Goal: Obtain resource: Obtain resource

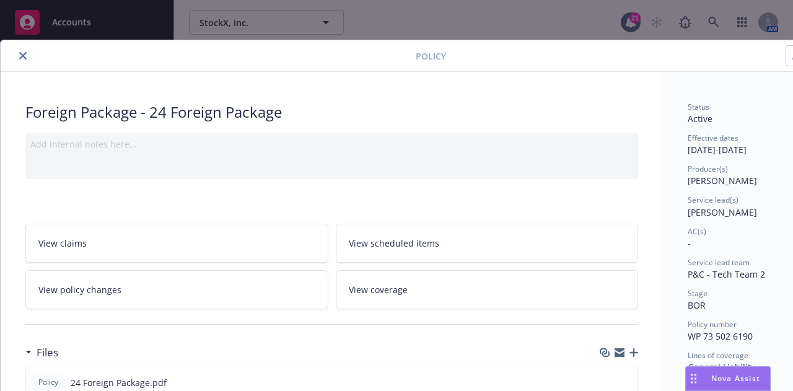
scroll to position [37, 0]
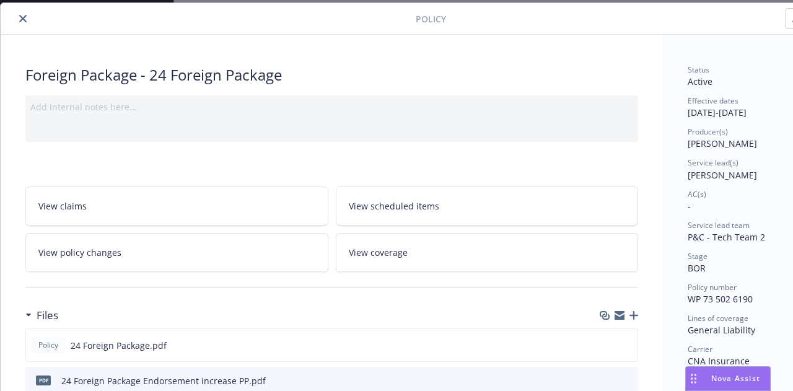
click at [20, 20] on icon "close" at bounding box center [22, 18] width 7 height 7
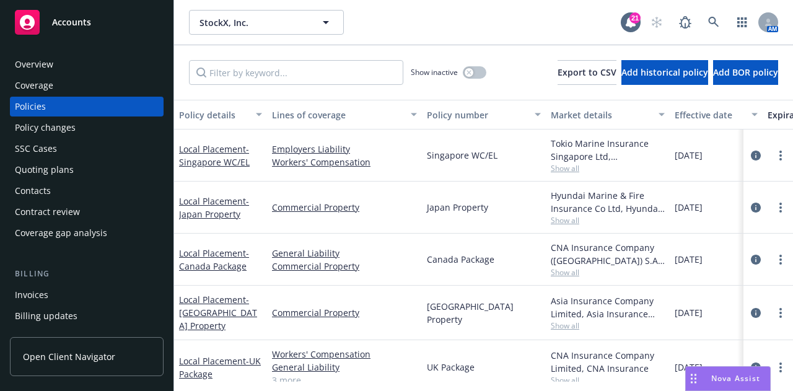
click at [102, 175] on div "Quoting plans" at bounding box center [87, 170] width 144 height 20
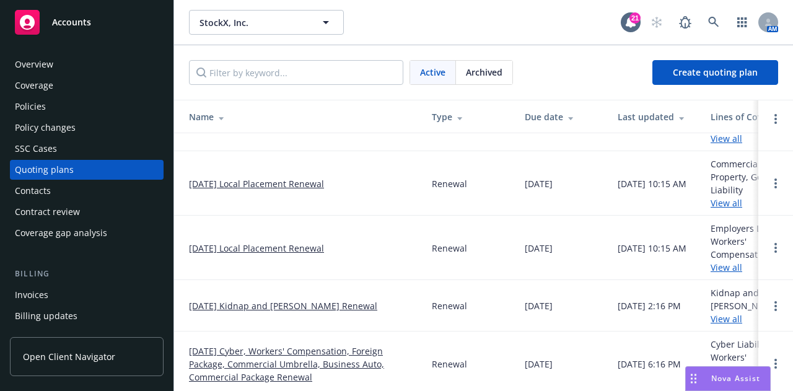
scroll to position [214, 0]
click at [318, 346] on link "[DATE] Cyber, Workers' Compensation, Foreign Package, Commercial Umbrella, Busi…" at bounding box center [300, 363] width 223 height 39
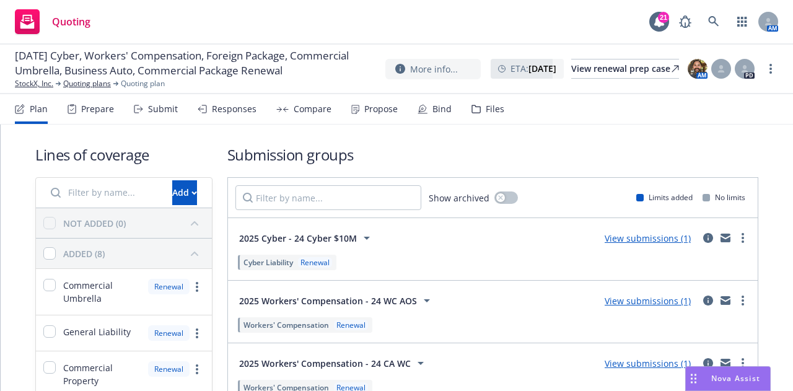
click at [486, 104] on div "Files" at bounding box center [495, 109] width 19 height 10
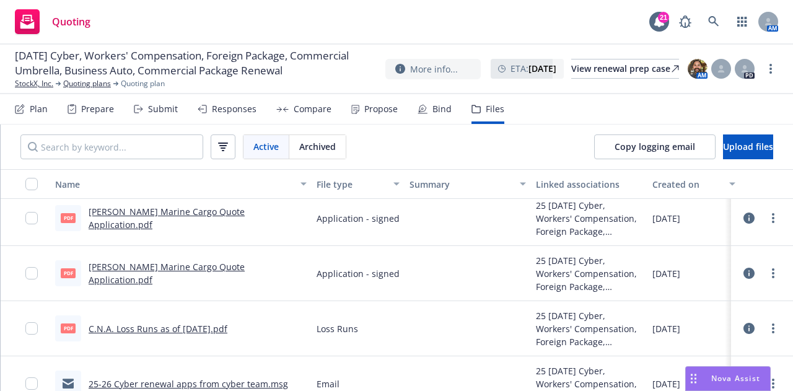
scroll to position [36, 0]
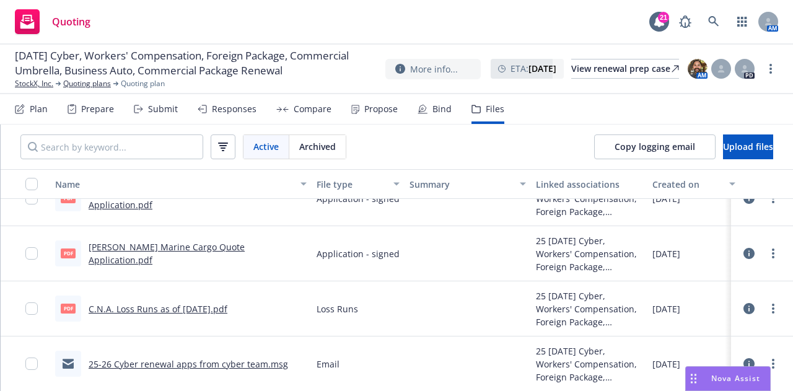
click at [255, 358] on link "25-26 Cyber renewal apps from cyber team.msg" at bounding box center [188, 364] width 199 height 12
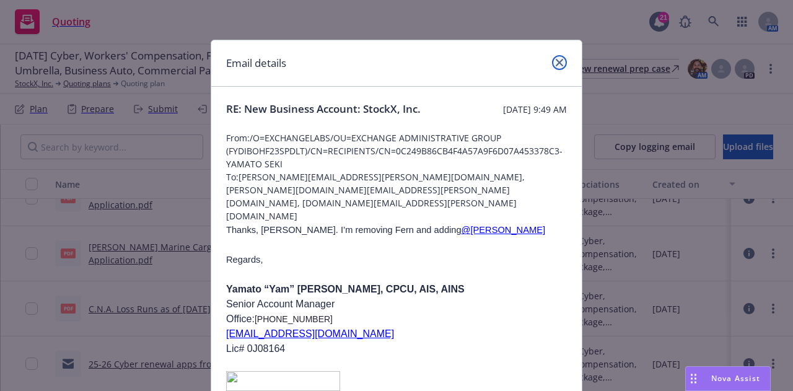
click at [556, 64] on icon "close" at bounding box center [559, 62] width 7 height 7
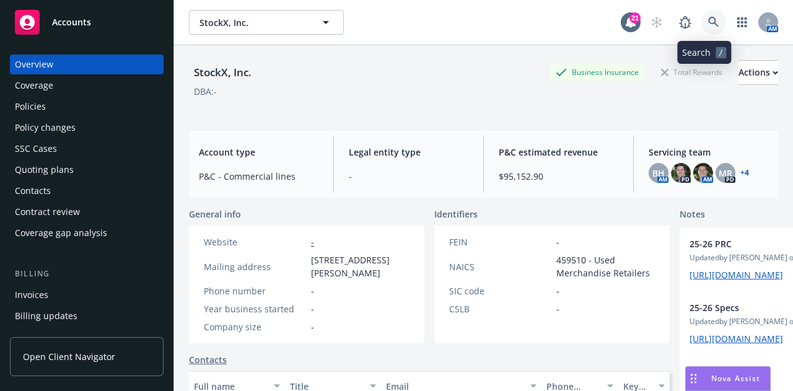
click at [708, 18] on icon at bounding box center [713, 22] width 11 height 11
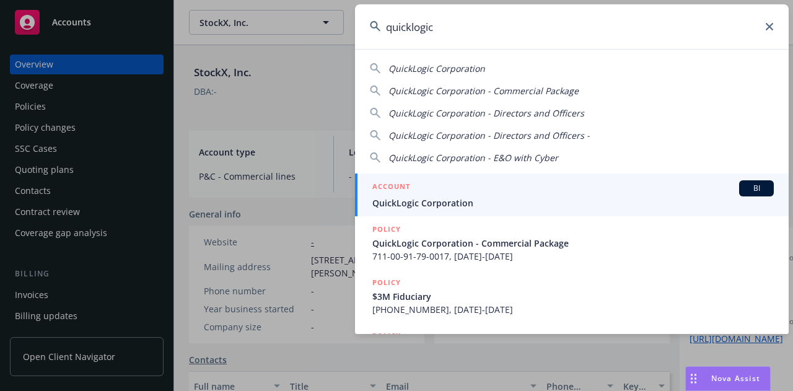
type input "quicklogic"
click at [566, 187] on div "ACCOUNT BI" at bounding box center [572, 188] width 401 height 16
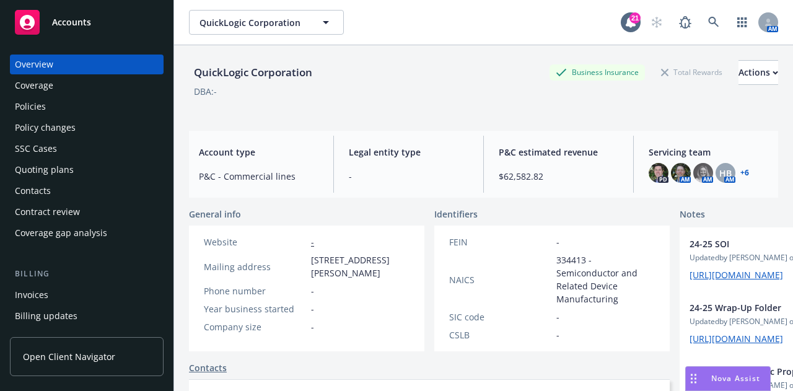
click at [58, 169] on div "Quoting plans" at bounding box center [44, 170] width 59 height 20
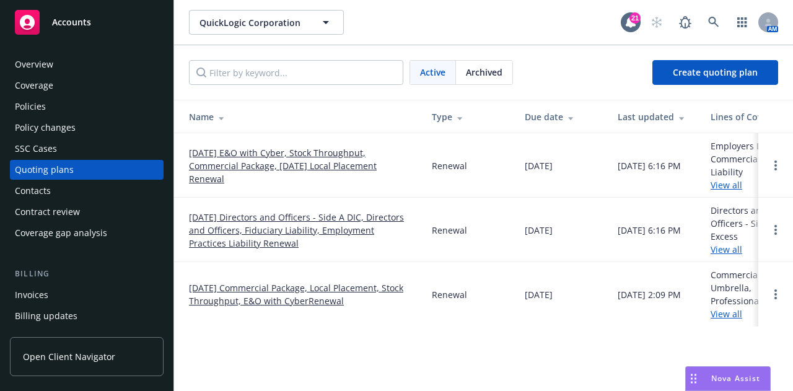
click at [325, 165] on link "12/13/25 E&O with Cyber, Stock Throughput, Commercial Package, 12/12/25 Local P…" at bounding box center [300, 165] width 223 height 39
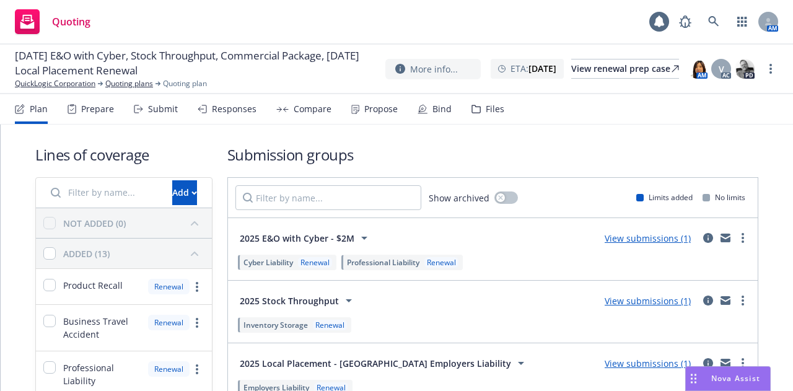
click at [486, 105] on div "Files" at bounding box center [495, 109] width 19 height 10
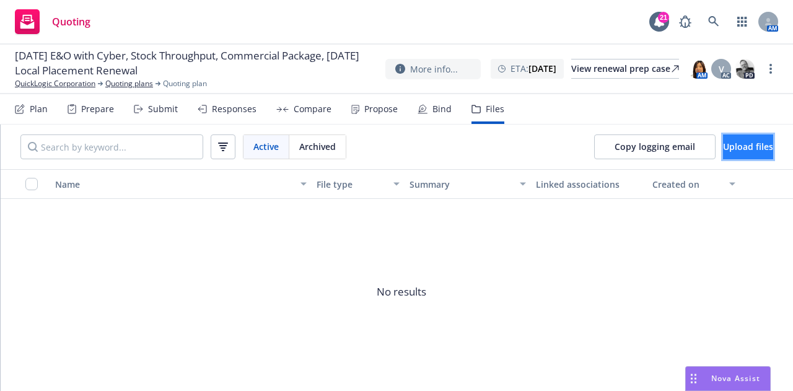
click at [725, 147] on span "Upload files" at bounding box center [748, 147] width 50 height 12
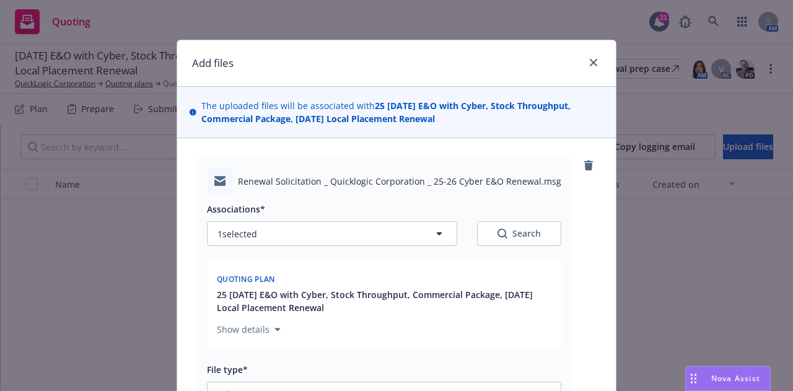
scroll to position [79, 0]
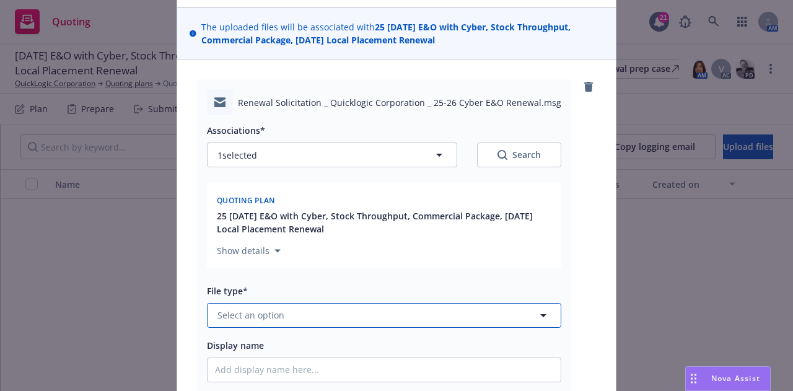
click at [437, 325] on button "Select an option" at bounding box center [384, 315] width 354 height 25
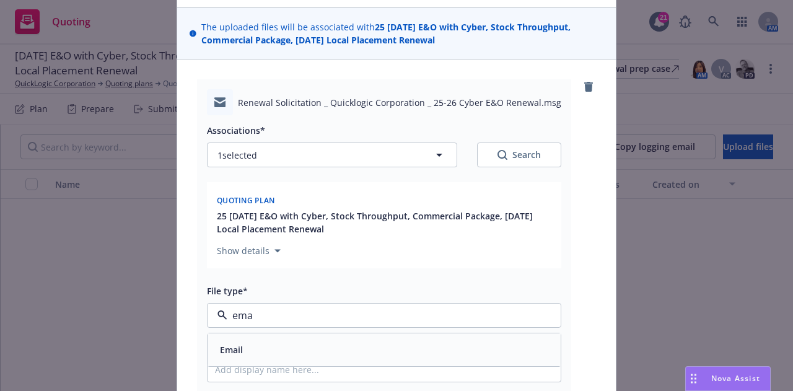
type input "emai"
click at [488, 346] on div "Email" at bounding box center [384, 350] width 338 height 18
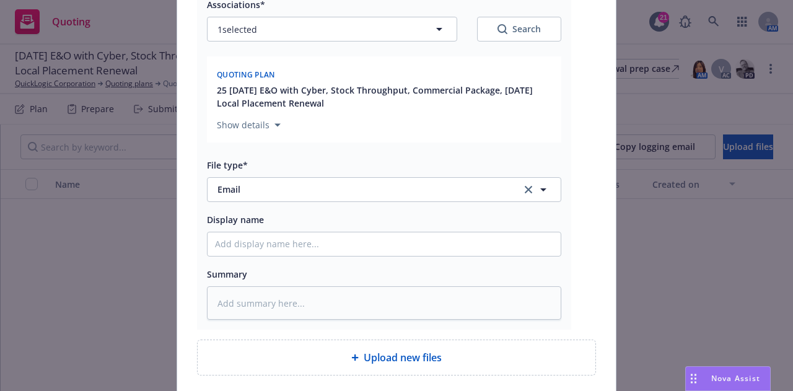
scroll to position [210, 0]
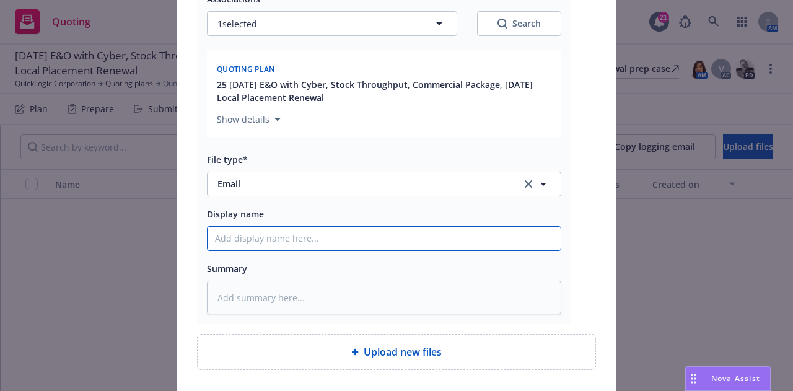
click at [476, 240] on input "Display name" at bounding box center [383, 239] width 353 height 24
type textarea "x"
type input "2"
type textarea "x"
type input "25-"
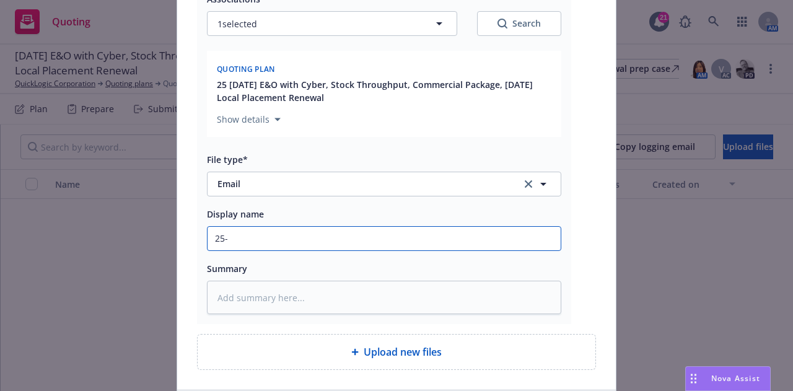
type textarea "x"
type input "25-2"
type textarea "x"
type input "25-26"
type textarea "x"
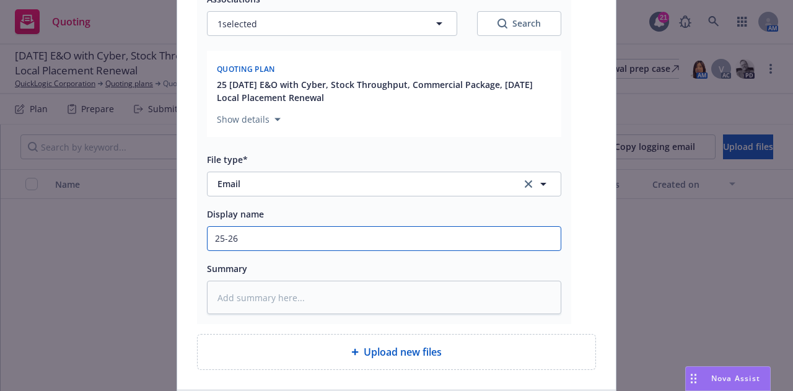
type input "25-26"
type textarea "x"
type input "25-26 R"
type textarea "x"
type input "25-26 Ren"
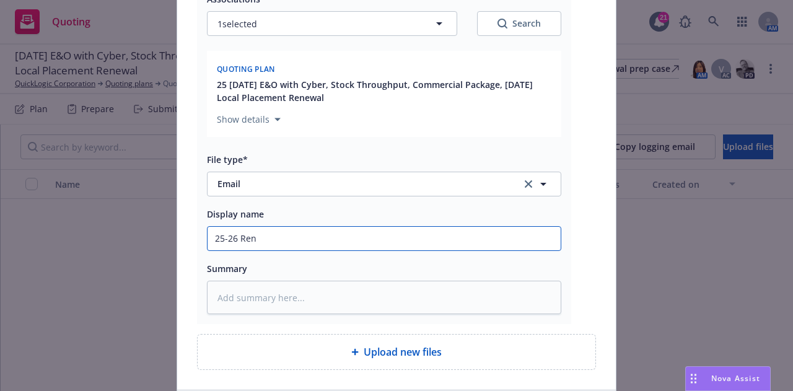
type textarea "x"
type input "25-26 Rene"
type textarea "x"
type input "25-26 Renew"
type textarea "x"
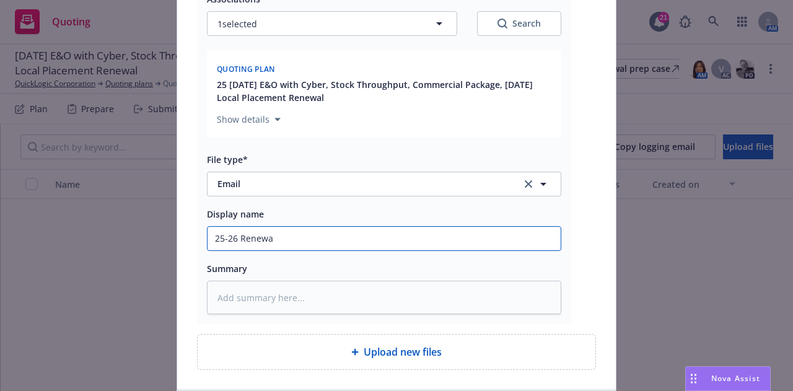
type input "25-26 Renewal"
type textarea "x"
type input "25-26 Renewal"
type textarea "x"
type input "25-26 Renewal C"
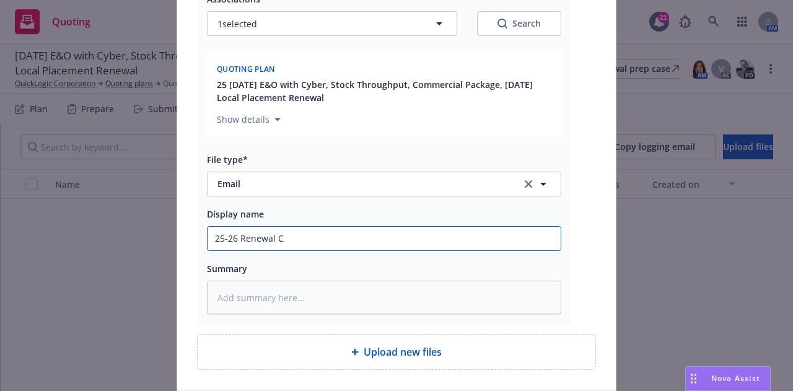
type textarea "x"
type input "25-26 Renewal Cy"
type textarea "x"
type input "25-26 Renewal Cye"
type textarea "x"
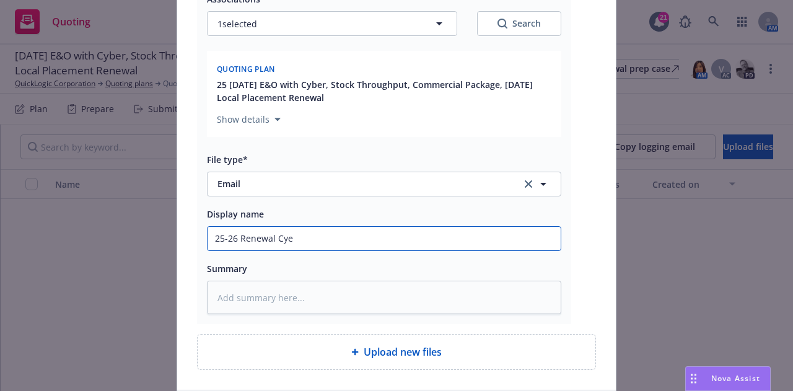
type input "25-26 Renewal Cyeb"
type textarea "x"
type input "25-26 Renewal Cyebr"
type textarea "x"
type input "25-26 Renewal Cyeb"
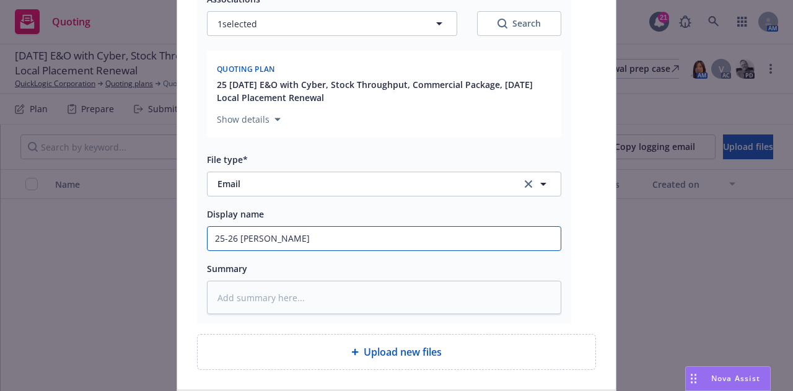
type textarea "x"
type input "25-26 Renewal Cye"
type textarea "x"
type input "25-26 Renewal Cy"
type textarea "x"
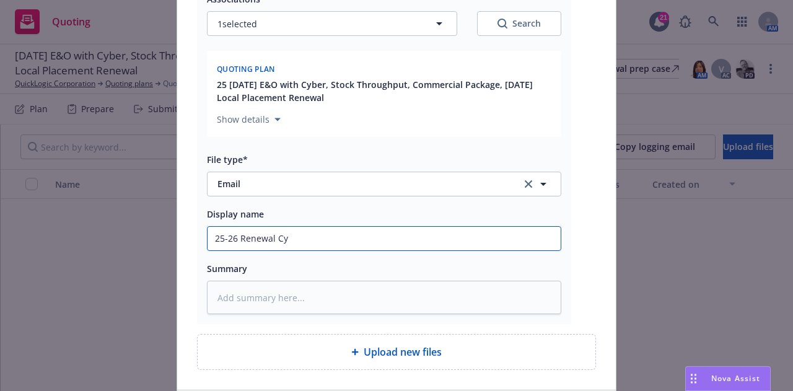
type input "25-26 Renewal C"
type textarea "x"
type input "25-26 Renewal Cy"
type textarea "x"
type input "25-26 Renewal Cyb"
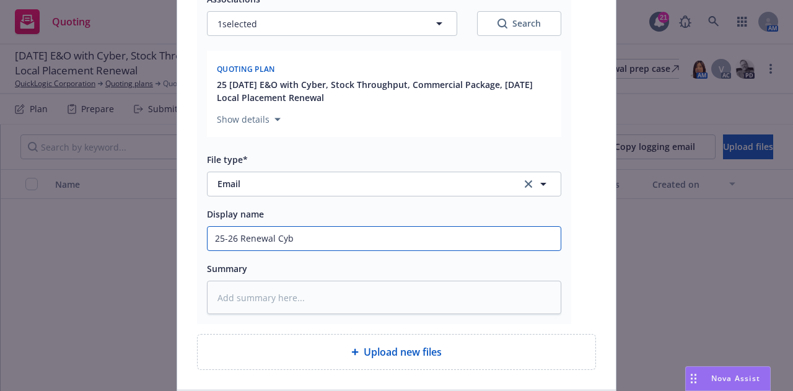
type textarea "x"
type input "25-26 Renewal Cybe"
type textarea "x"
type input "25-26 Renewal Cyber"
type textarea "x"
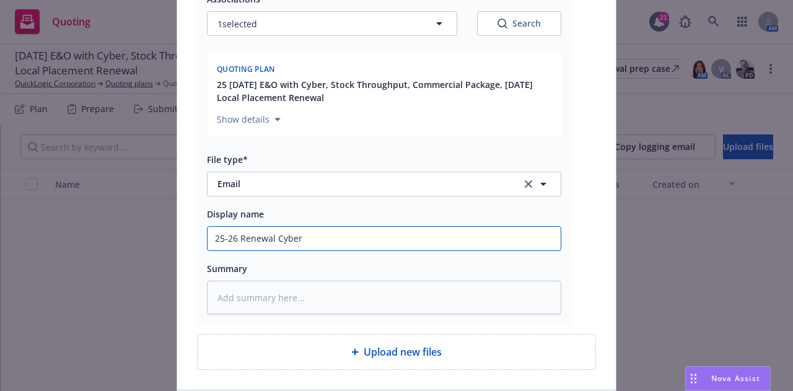
type input "25-26 Renewal Cyber E"
type textarea "x"
type input "25-26 Renewal Cyber E&O"
type textarea "x"
type input "25-26 Renewal Cyber E&O"
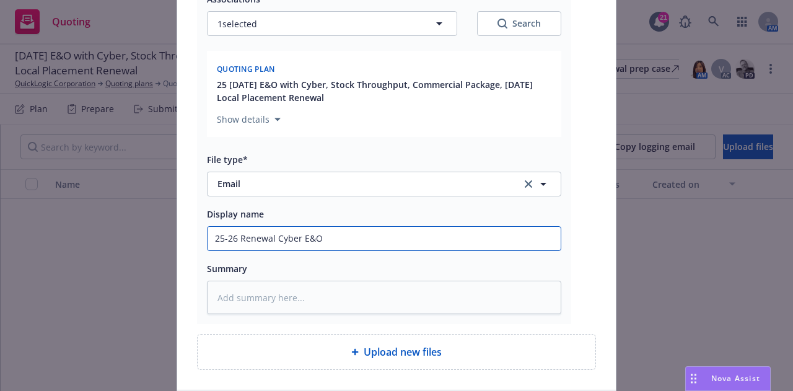
type textarea "x"
type input "25-26 Renewal Cyber E&O S"
type textarea "x"
type input "25-26 Renewal Cyber E&O So"
type textarea "x"
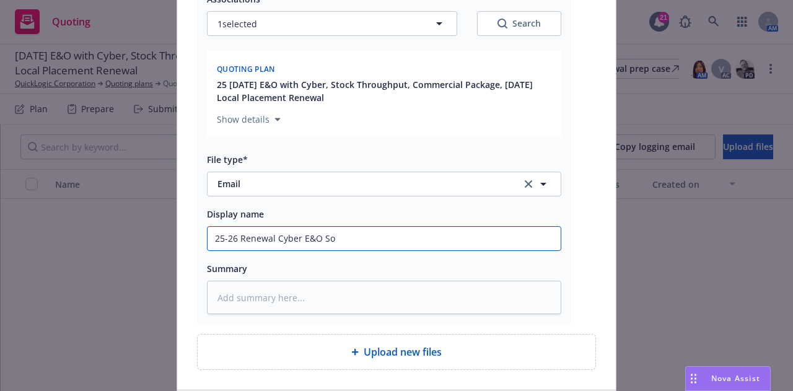
type input "25-26 Renewal Cyber E&O Sol"
type textarea "x"
type input "25-26 Renewal Cyber E&O Soli"
type textarea "x"
type input "25-26 Renewal Cyber E&O Solici"
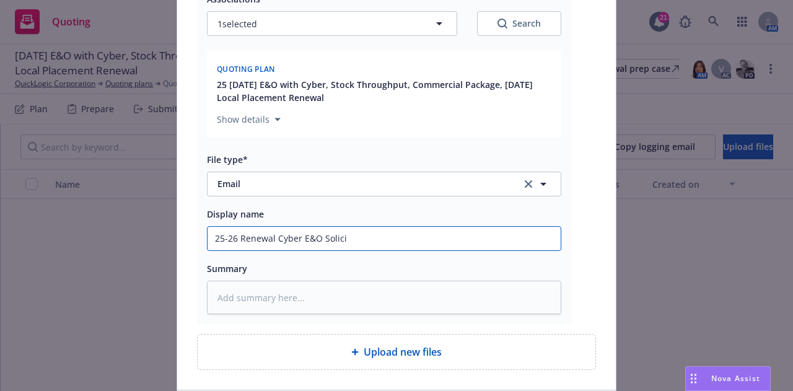
type textarea "x"
type input "25-26 Renewal Cyber E&O Solicia"
type textarea "x"
type input "25-26 Renewal Cyber E&O Soliciati"
type textarea "x"
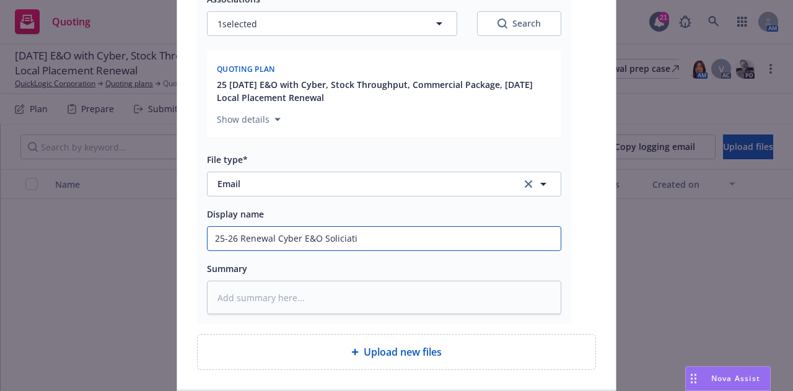
type input "25-26 Renewal Cyber E&O Soliciatio"
type textarea "x"
type input "25-26 Renewal Cyber E&O Soliciation"
type textarea "x"
type input "25-26 Renewal Cyber E&O Soliciation"
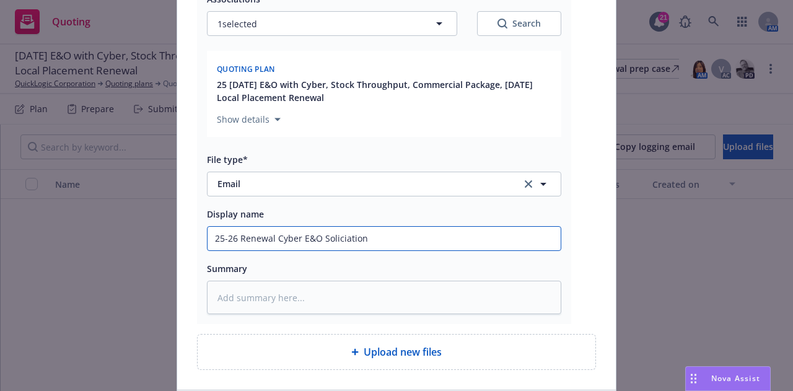
type textarea "x"
type input "25-26 Renewal Cyber E&O Soliciation f"
type textarea "x"
type input "25-26 Renewal Cyber E&O Soliciation fro"
type textarea "x"
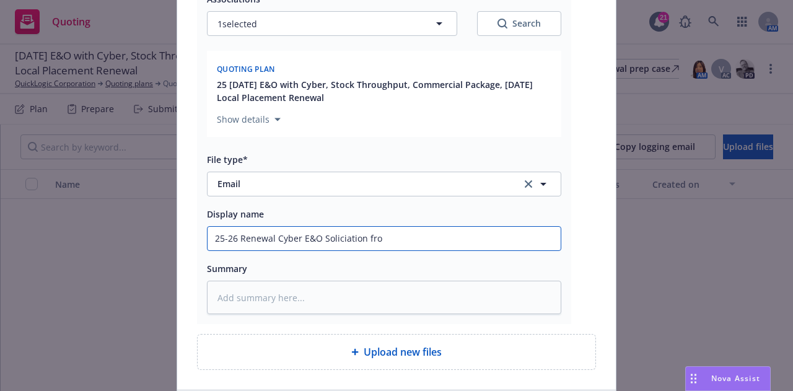
type input "25-26 Renewal Cyber E&O Soliciation from"
type textarea "x"
type input "25-26 Renewal Cyber E&O Soliciation from"
type textarea "x"
type input "25-26 Renewal Cyber E&O Soliciation from C"
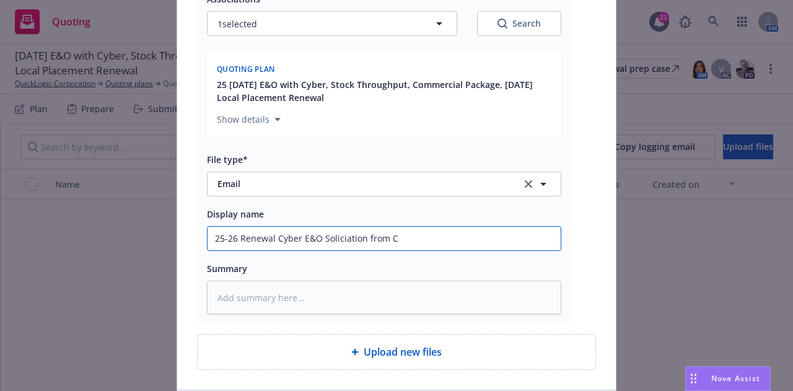
type textarea "x"
type input "25-26 Renewal Cyber E&O Soliciation from CR"
type textarea "x"
type input "25-26 Renewal Cyber E&O Soliciation from CRC"
type textarea "x"
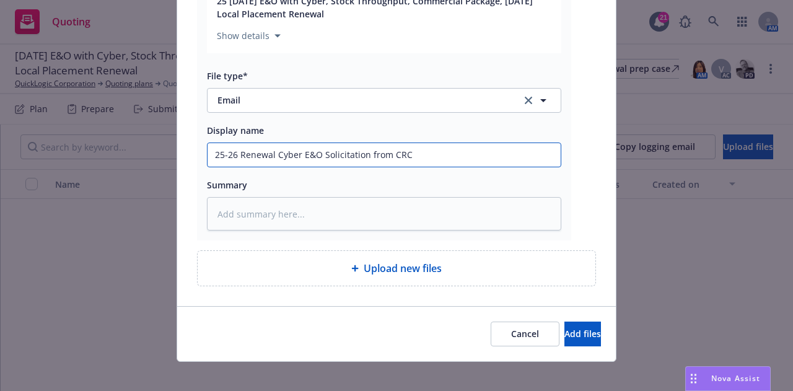
scroll to position [303, 0]
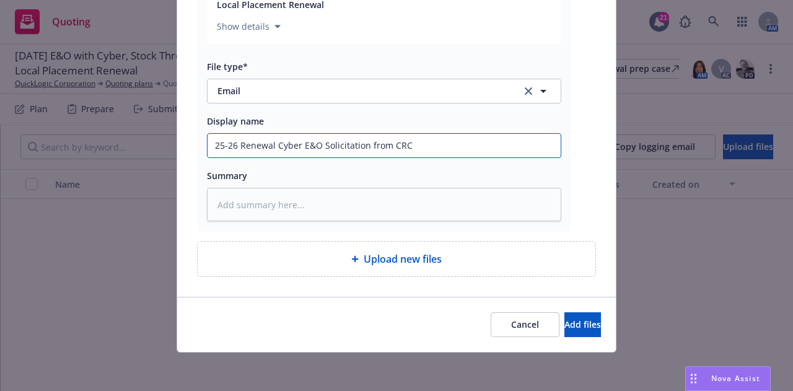
type input "25-26 Renewal Cyber E&O Solicitation from CRC"
type textarea "x"
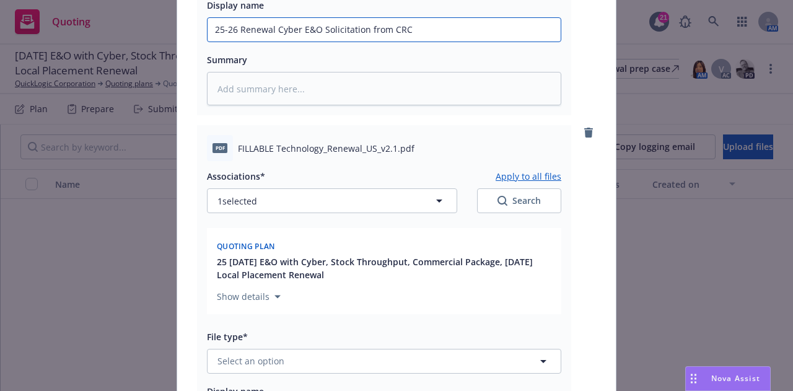
scroll to position [419, 0]
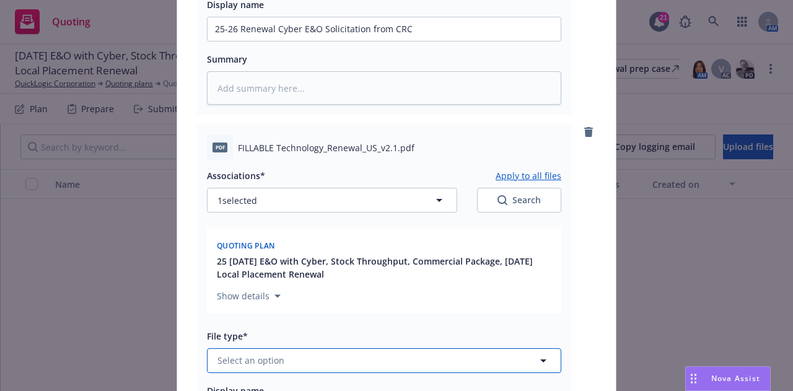
click at [458, 365] on button "Select an option" at bounding box center [384, 360] width 354 height 25
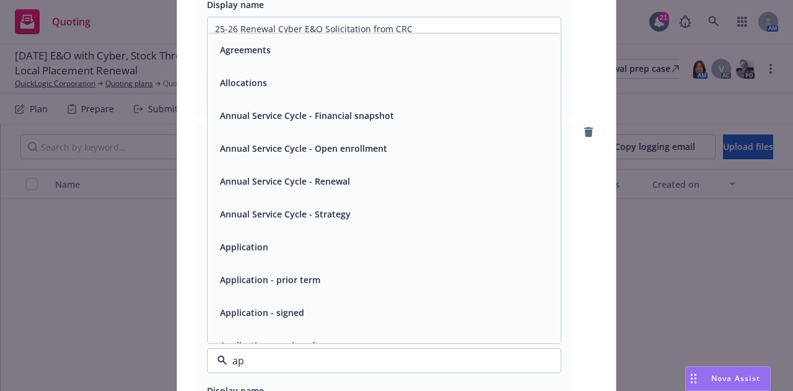
type input "app"
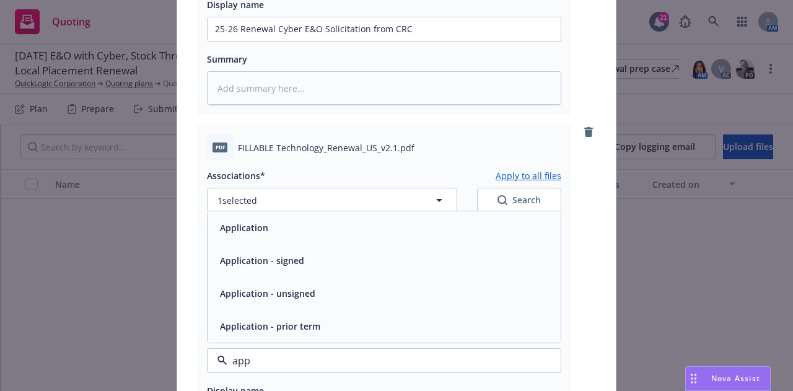
click at [434, 295] on div "Application - unsigned" at bounding box center [384, 293] width 338 height 18
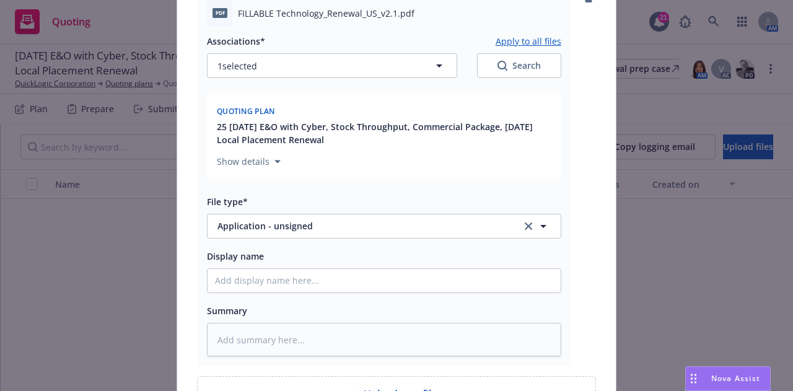
scroll to position [689, 0]
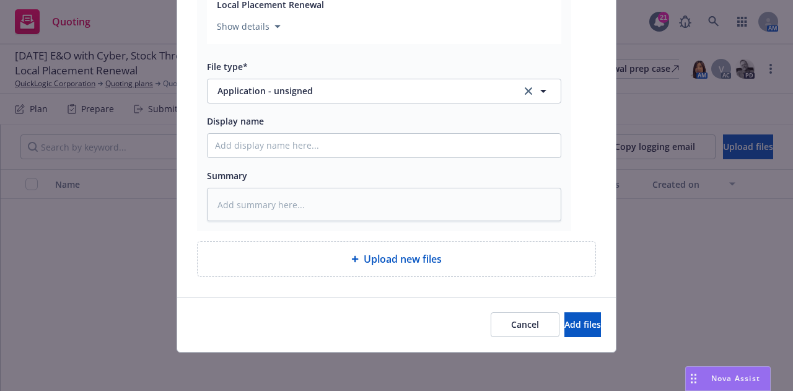
type textarea "x"
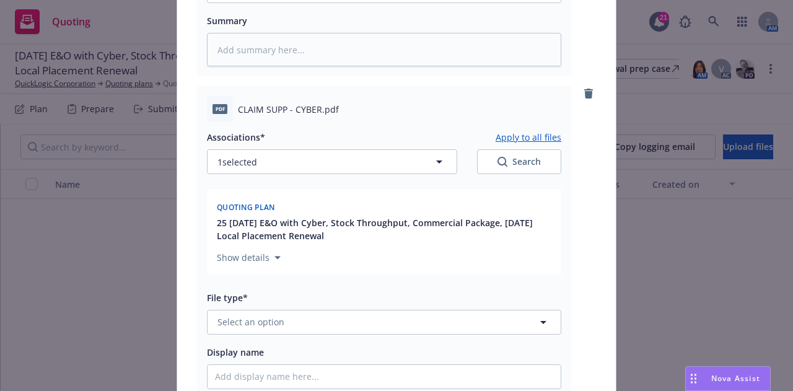
scroll to position [845, 0]
click at [414, 323] on button "Select an option" at bounding box center [384, 320] width 354 height 25
type input "a"
type input "app"
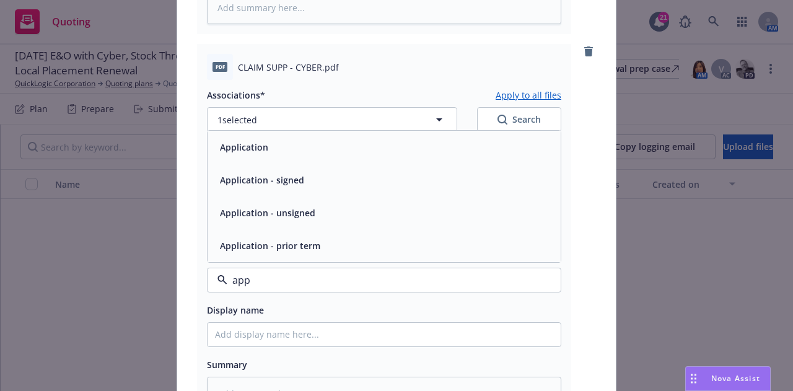
scroll to position [887, 0]
click at [469, 205] on div "Application - unsigned" at bounding box center [384, 212] width 338 height 18
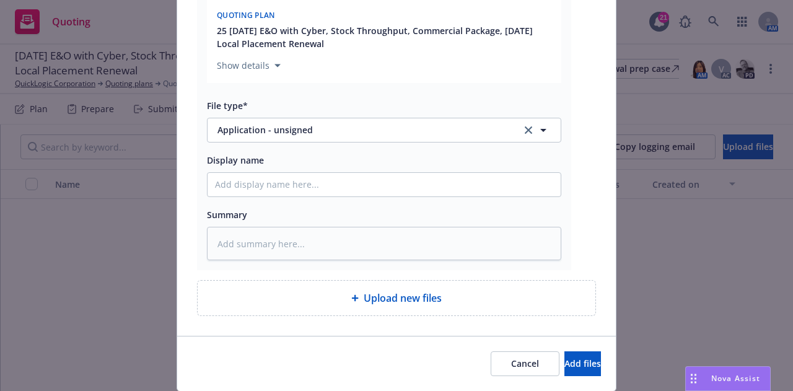
scroll to position [1037, 0]
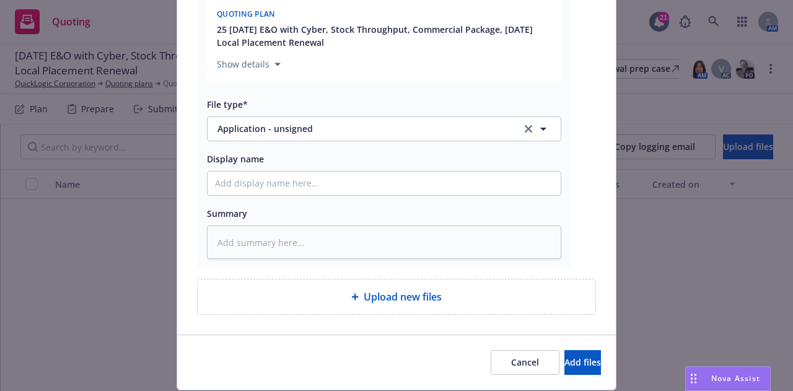
type textarea "x"
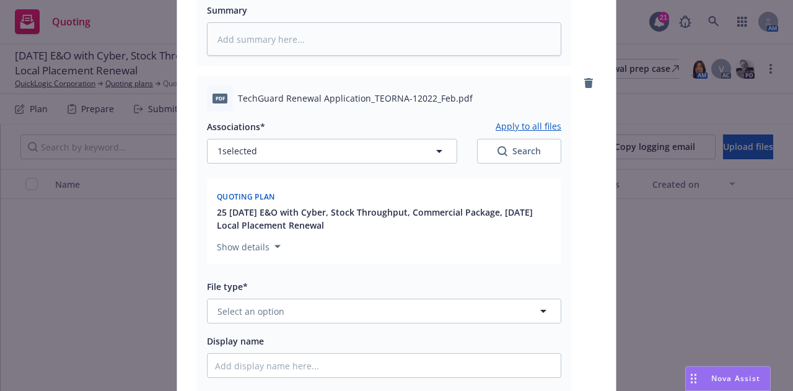
scroll to position [1241, 0]
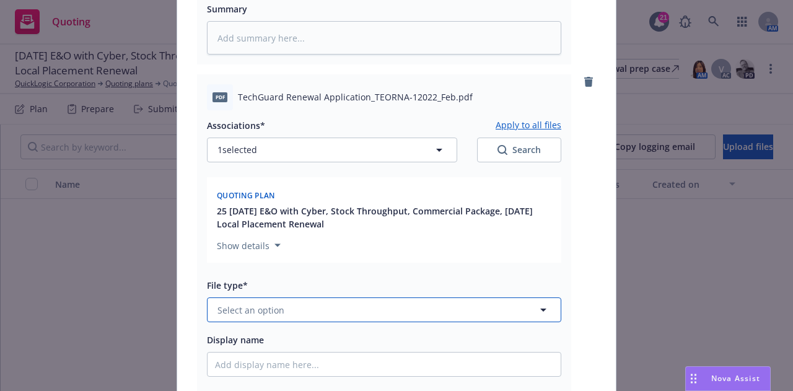
click at [466, 320] on button "Select an option" at bounding box center [384, 309] width 354 height 25
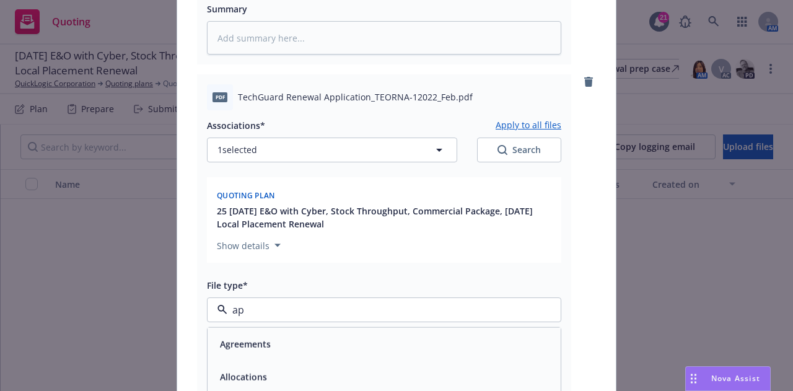
type input "app"
click at [453, 334] on div "Application" at bounding box center [383, 344] width 353 height 33
type textarea "x"
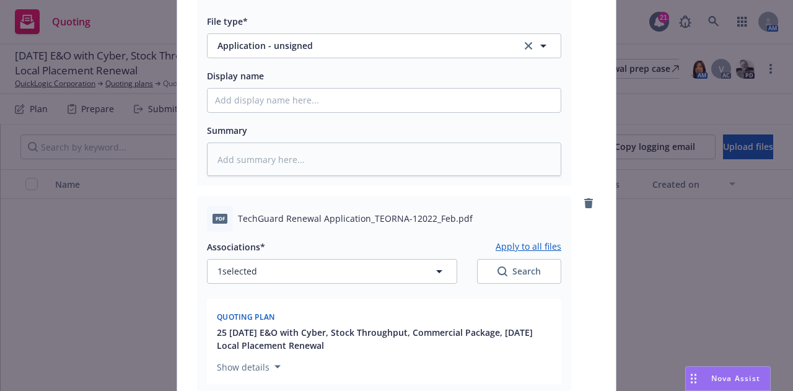
scroll to position [1120, 0]
click at [441, 55] on button "Application - unsigned" at bounding box center [384, 45] width 354 height 25
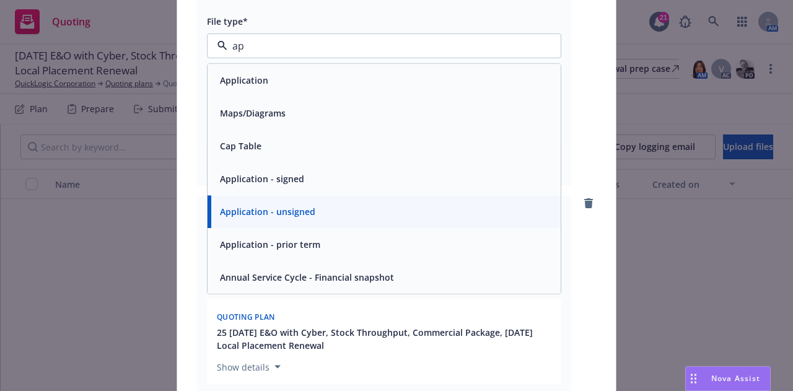
type input "app"
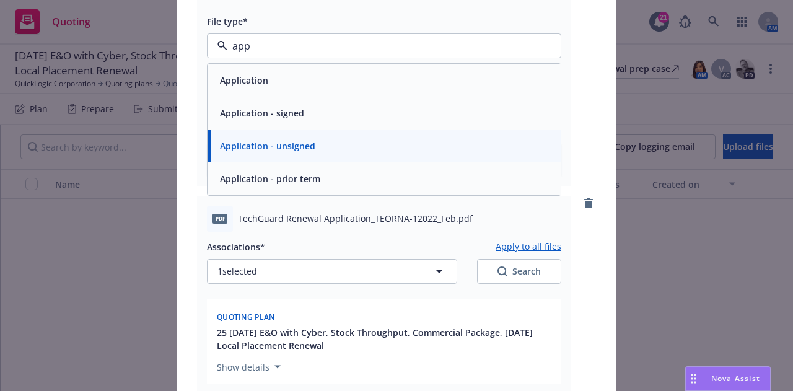
click at [447, 75] on div "Application" at bounding box center [384, 80] width 338 height 18
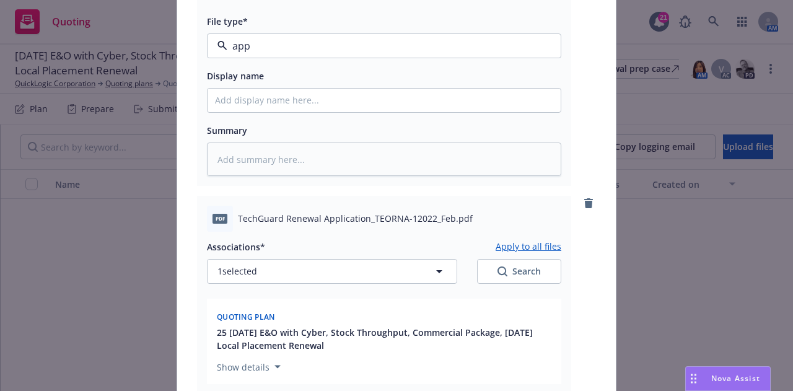
type textarea "x"
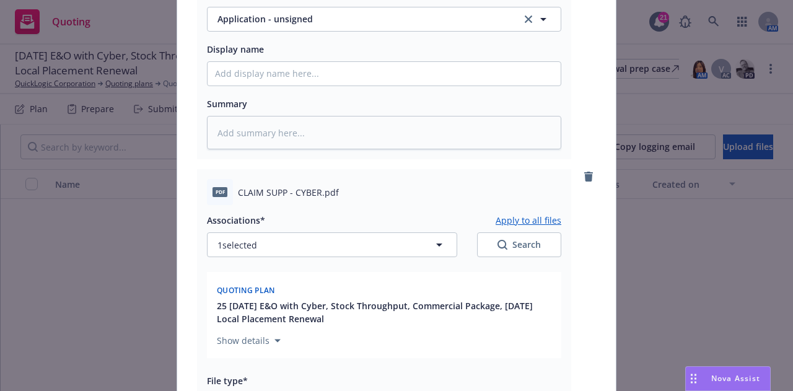
scroll to position [650, 0]
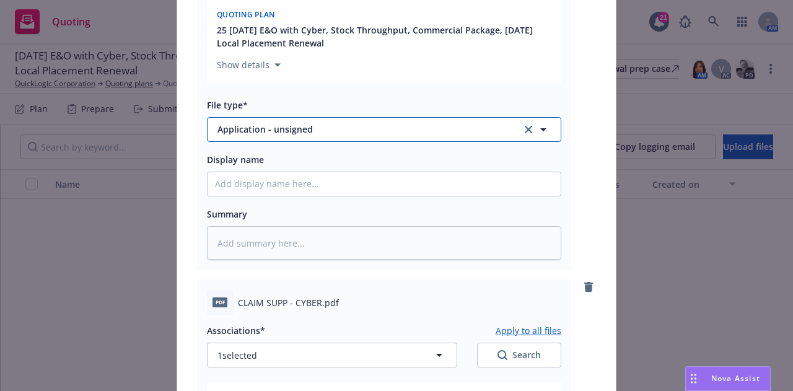
click at [437, 128] on span "Application - unsigned" at bounding box center [360, 129] width 287 height 13
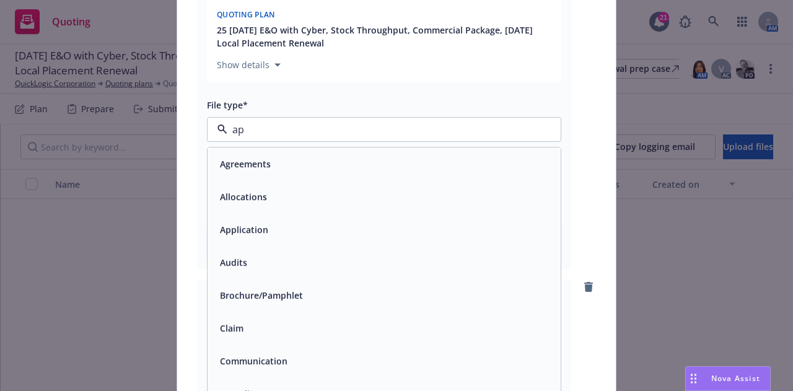
type input "app"
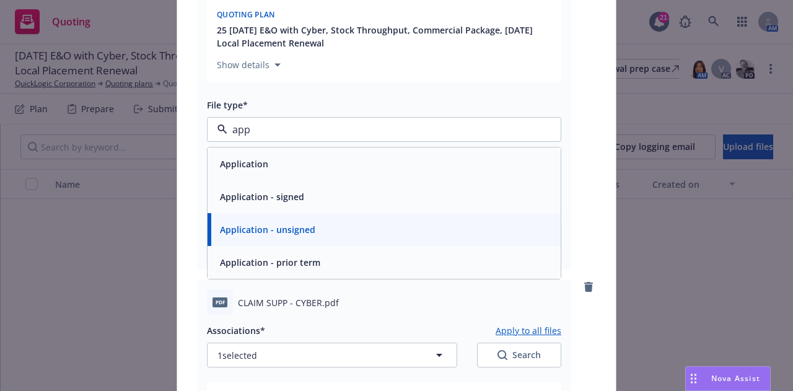
click at [447, 165] on div "Application" at bounding box center [384, 164] width 338 height 18
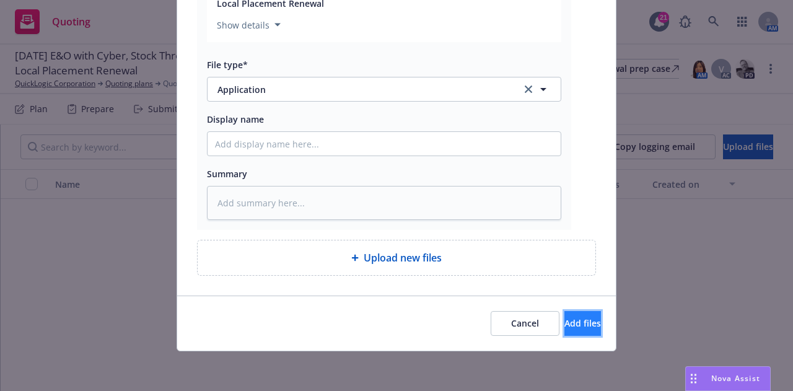
click at [580, 334] on button "Add files" at bounding box center [582, 323] width 37 height 25
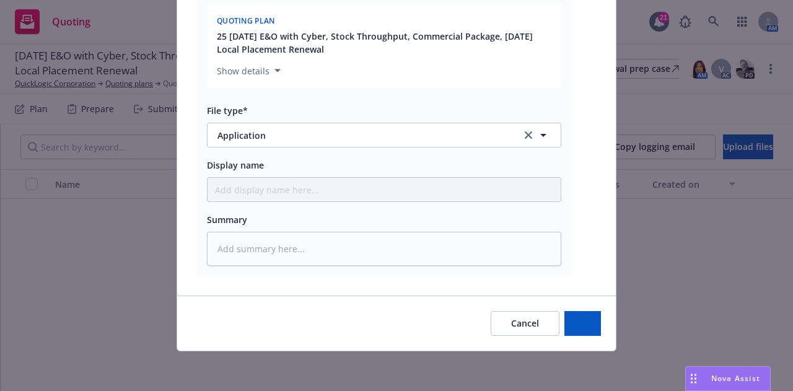
scroll to position [1416, 0]
type textarea "x"
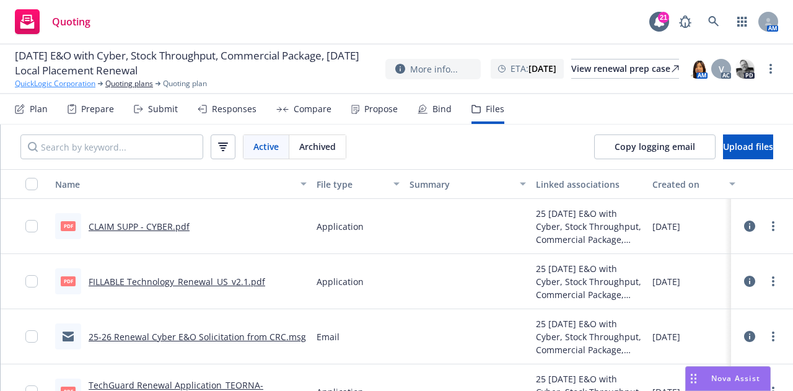
click at [63, 87] on link "QuickLogic Corporation" at bounding box center [55, 83] width 81 height 11
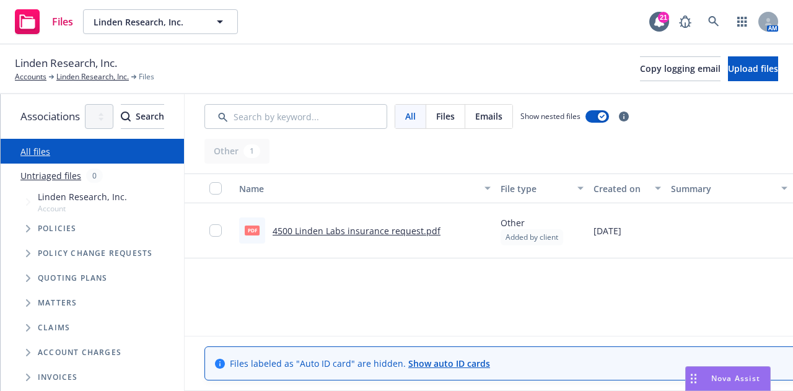
click at [440, 227] on link "4500 Linden Labs insurance request.pdf" at bounding box center [357, 231] width 168 height 12
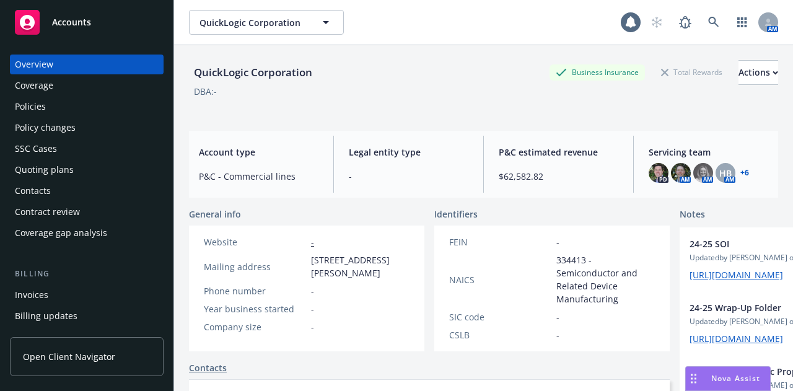
click at [80, 108] on div "Policies" at bounding box center [87, 107] width 144 height 20
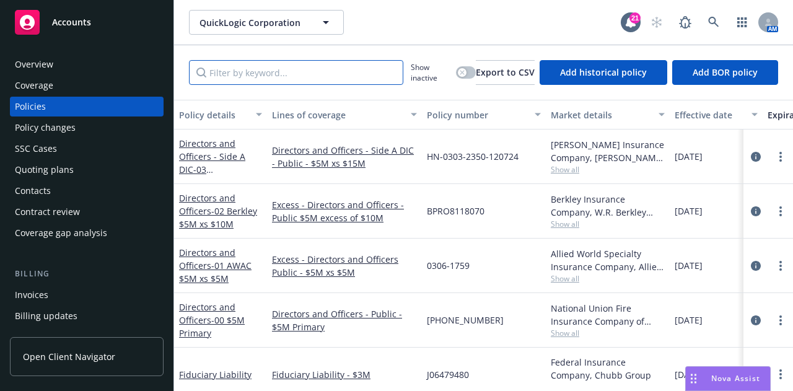
click at [323, 78] on input "Filter by keyword..." at bounding box center [296, 72] width 214 height 25
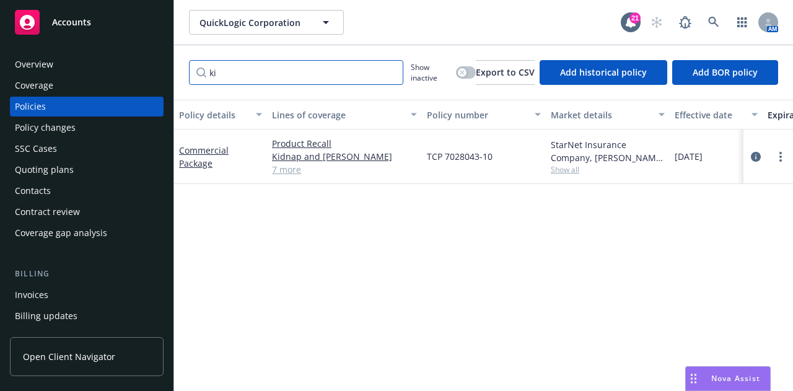
type input "k"
type input "cargo"
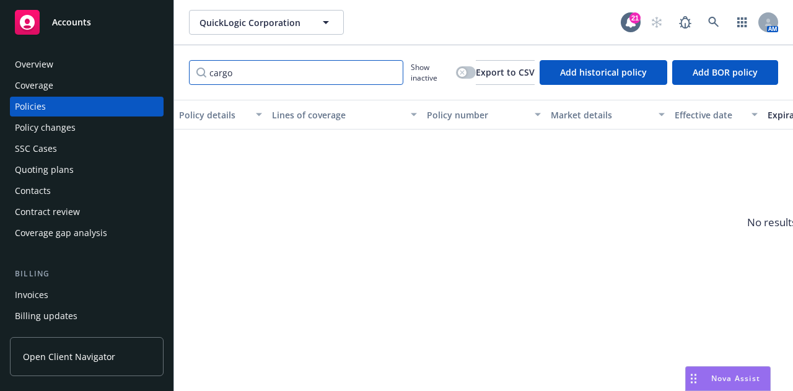
click at [390, 72] on input "cargo" at bounding box center [296, 72] width 214 height 25
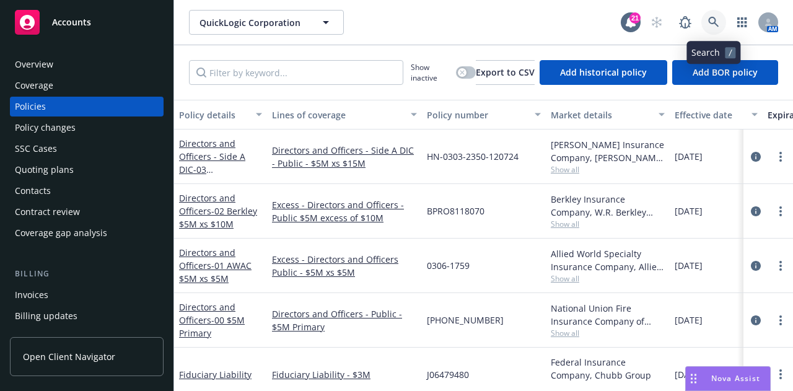
click at [710, 17] on icon at bounding box center [713, 22] width 11 height 11
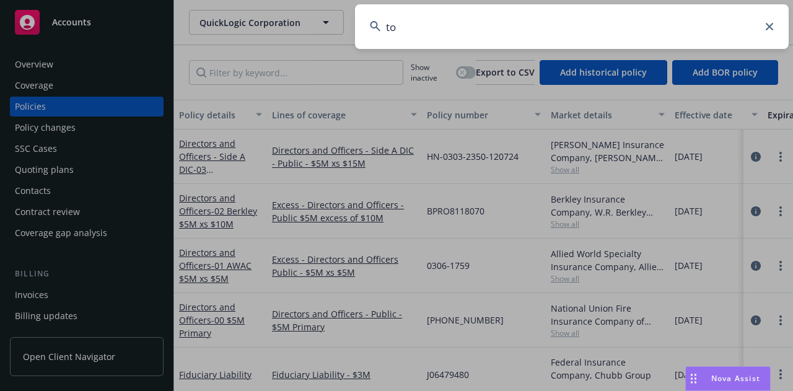
type input "t"
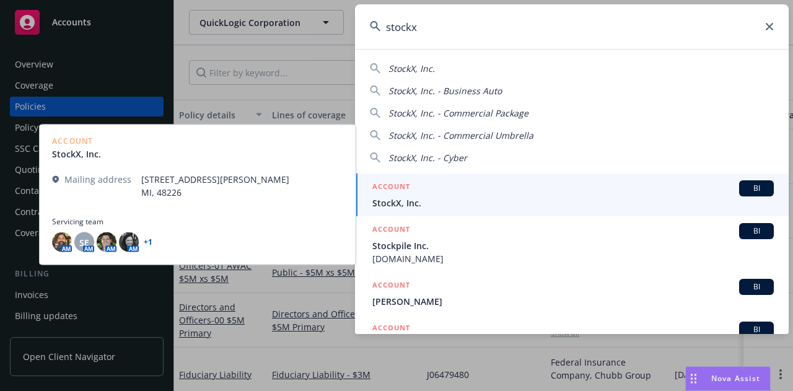
type input "stockx"
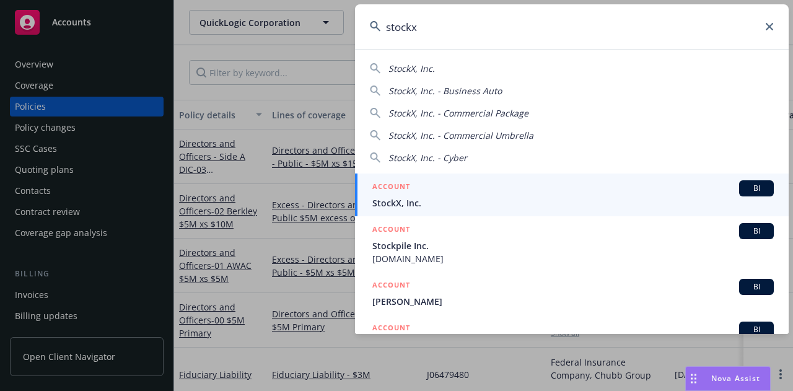
click at [634, 198] on span "StockX, Inc." at bounding box center [572, 202] width 401 height 13
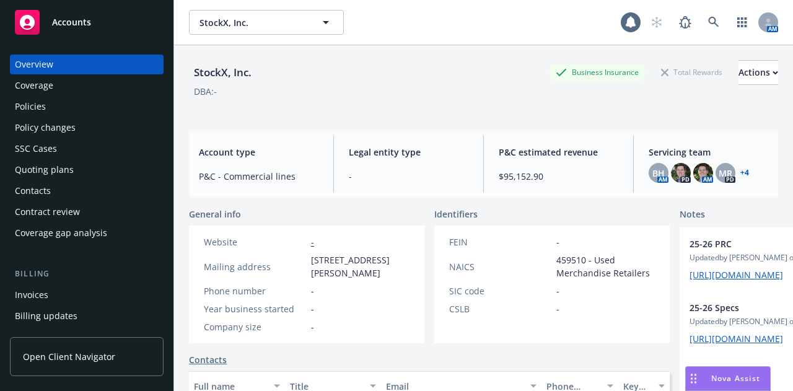
click at [78, 107] on div "Policies" at bounding box center [87, 107] width 144 height 20
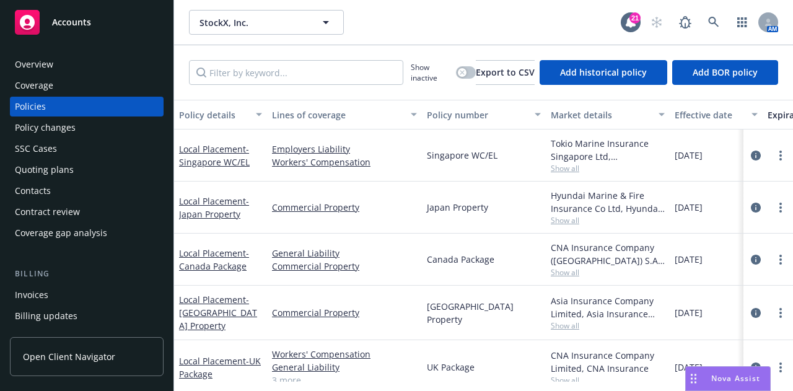
click at [99, 287] on div "Invoices" at bounding box center [87, 295] width 144 height 20
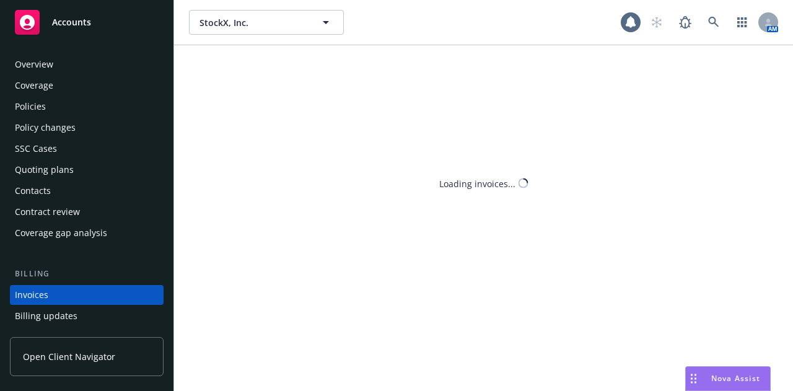
scroll to position [79, 0]
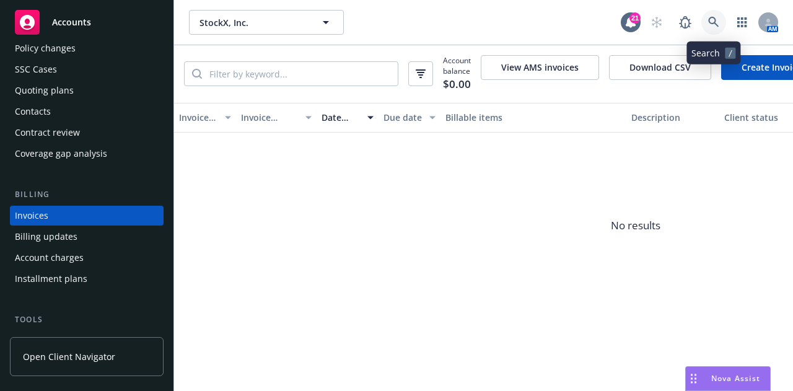
click at [716, 18] on icon at bounding box center [713, 22] width 11 height 11
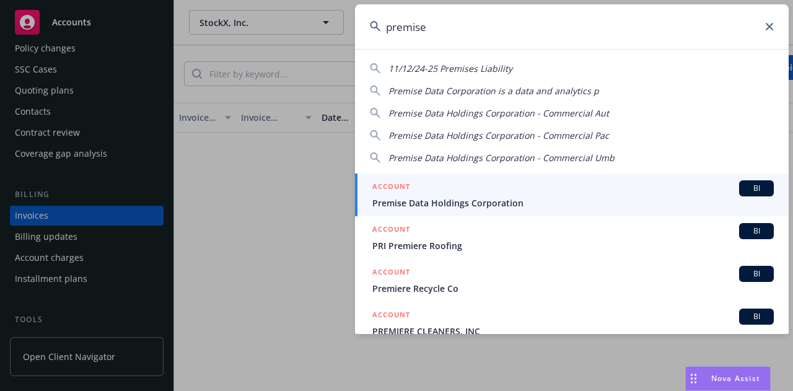
type input "premise"
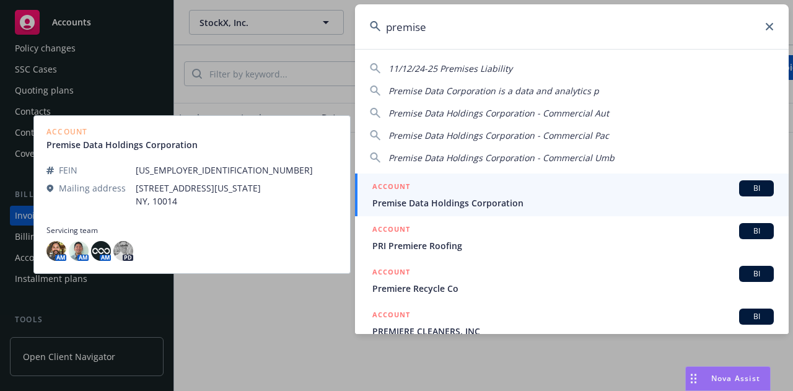
click at [485, 204] on span "Premise Data Holdings Corporation" at bounding box center [572, 202] width 401 height 13
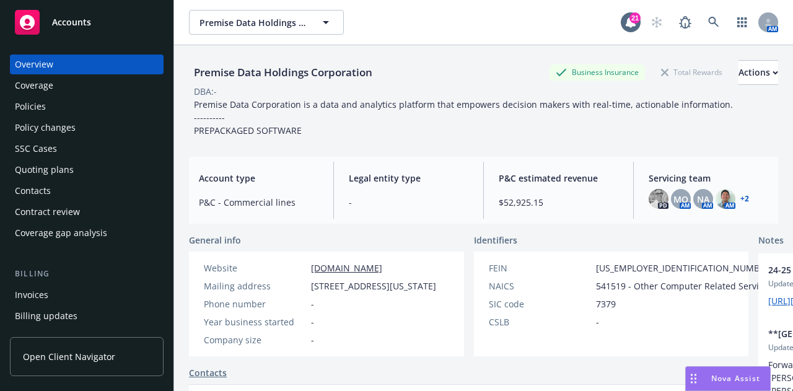
click at [97, 103] on div "Policies" at bounding box center [87, 107] width 144 height 20
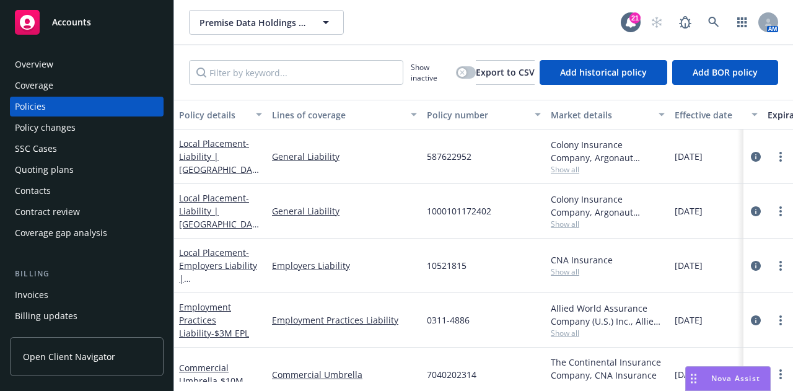
click at [96, 284] on div "Billing Invoices Billing updates Account charges Installment plans" at bounding box center [87, 318] width 154 height 100
click at [99, 298] on div "Invoices" at bounding box center [87, 295] width 144 height 20
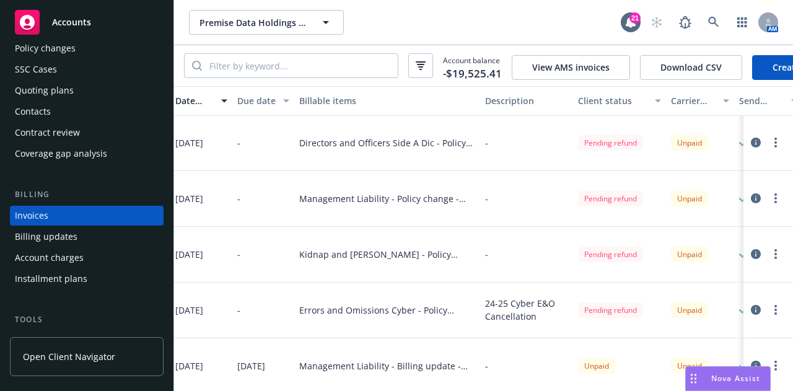
scroll to position [1, 147]
drag, startPoint x: 479, startPoint y: 106, endPoint x: 523, endPoint y: 106, distance: 44.0
click at [523, 106] on button "Description" at bounding box center [525, 101] width 93 height 30
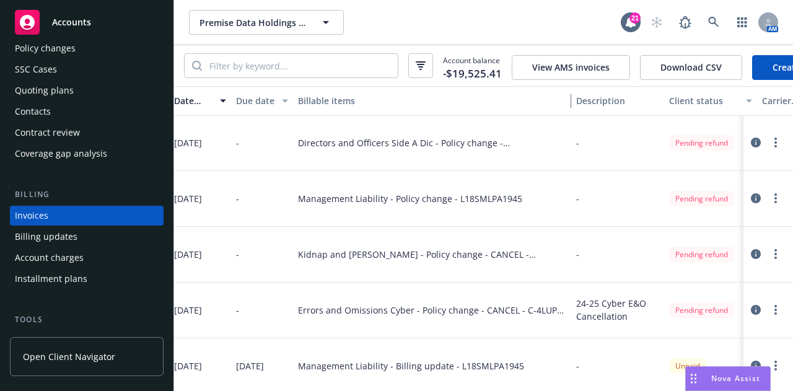
drag, startPoint x: 477, startPoint y: 105, endPoint x: 569, endPoint y: 102, distance: 92.3
click at [568, 102] on div "button" at bounding box center [565, 101] width 6 height 28
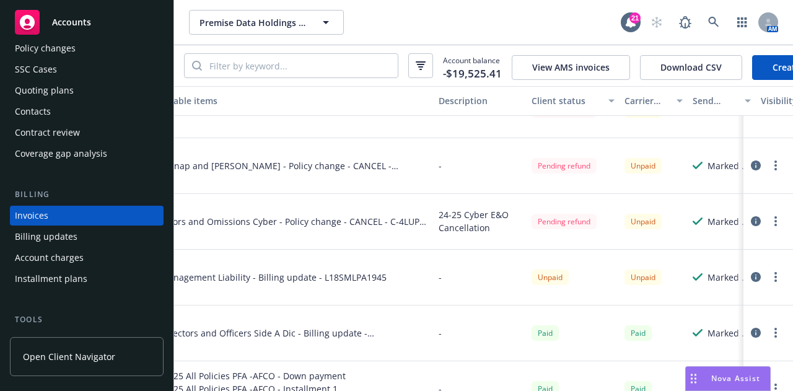
scroll to position [0, 285]
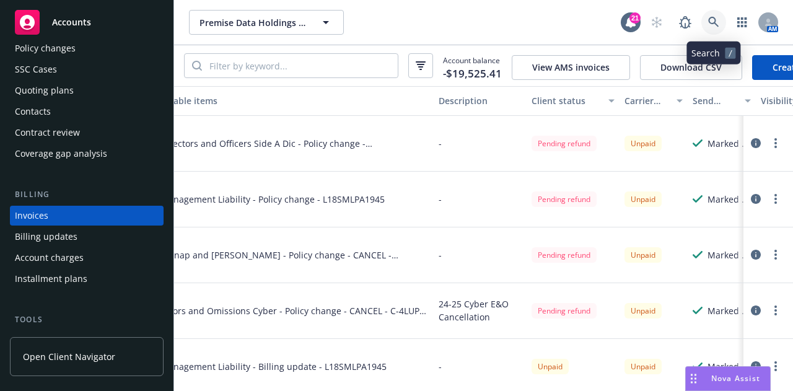
click at [707, 13] on link at bounding box center [713, 22] width 25 height 25
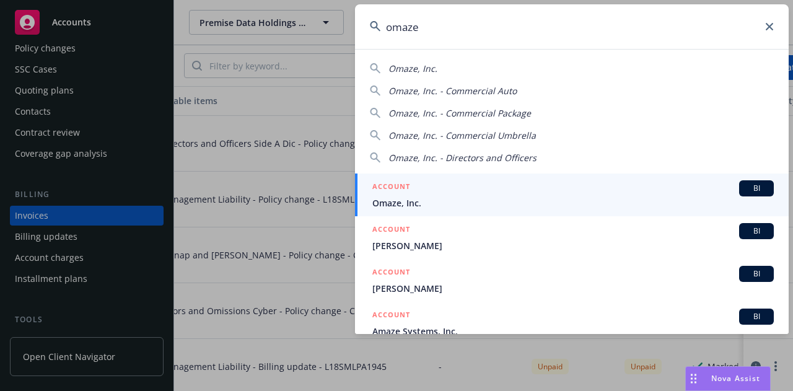
type input "omaze"
click at [522, 183] on div "ACCOUNT BI" at bounding box center [572, 188] width 401 height 16
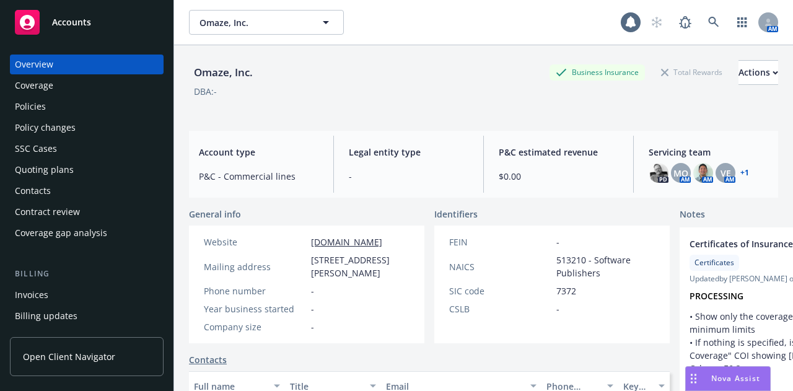
click at [94, 100] on div "Policies" at bounding box center [87, 107] width 144 height 20
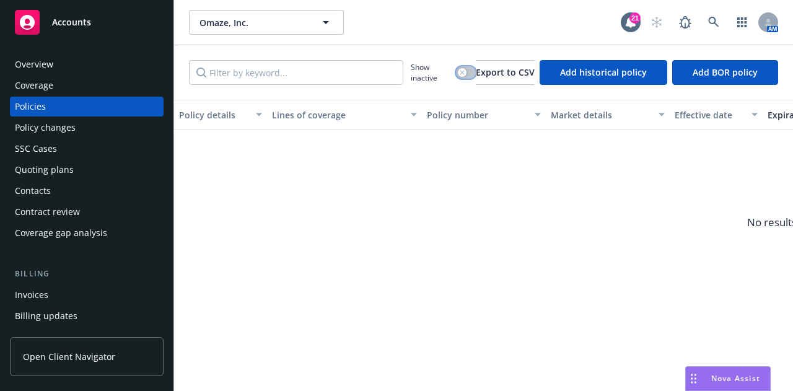
click at [458, 74] on div "button" at bounding box center [462, 72] width 9 height 9
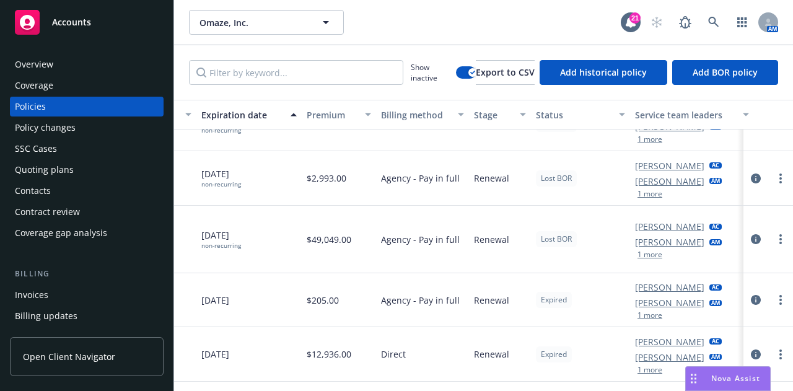
scroll to position [3018, 572]
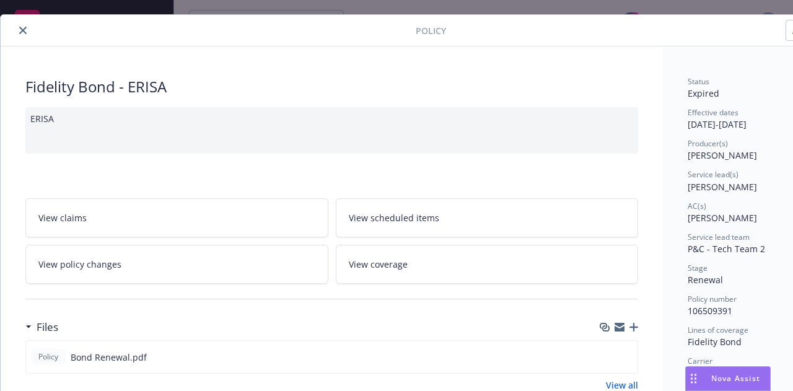
scroll to position [0, 68]
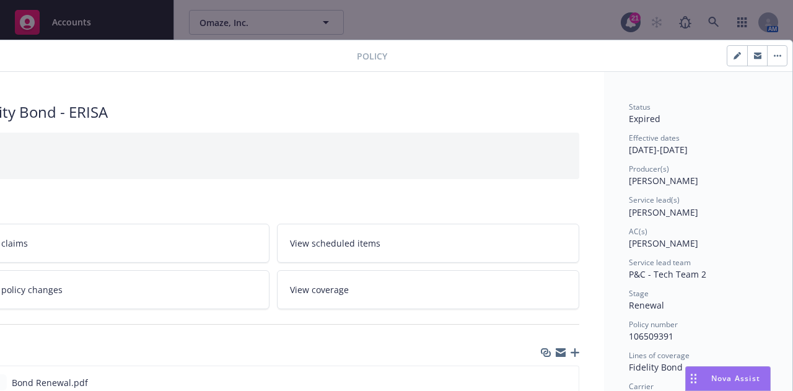
click at [769, 59] on button "button" at bounding box center [777, 56] width 20 height 20
click at [161, 64] on div "Policy Manage lines of coverage Renew with incumbent End policy Set prior polic…" at bounding box center [367, 56] width 850 height 32
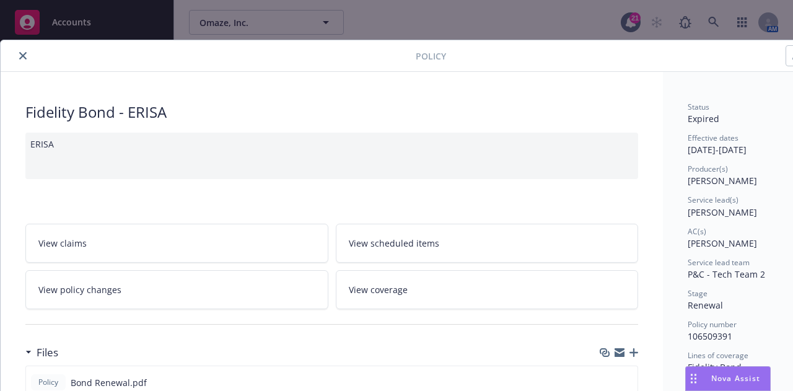
click at [19, 56] on button "close" at bounding box center [22, 55] width 15 height 15
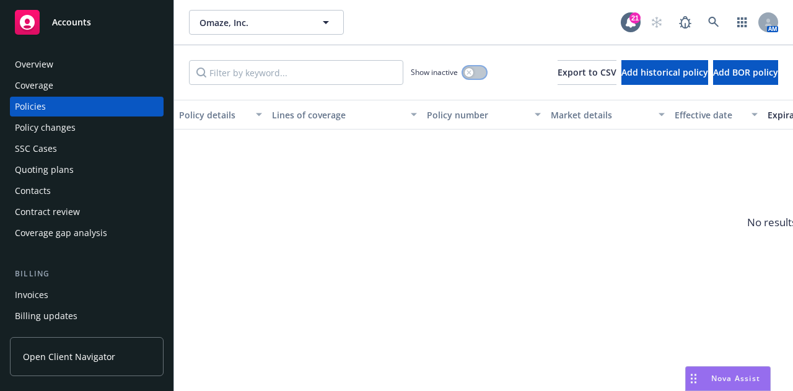
click at [466, 74] on icon "button" at bounding box center [468, 72] width 5 height 5
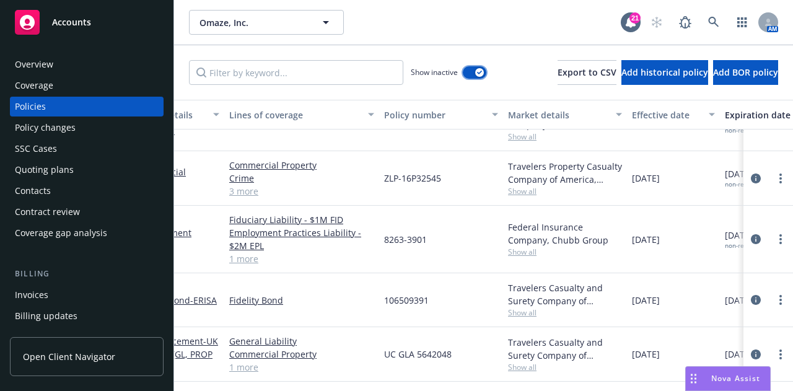
scroll to position [3018, 0]
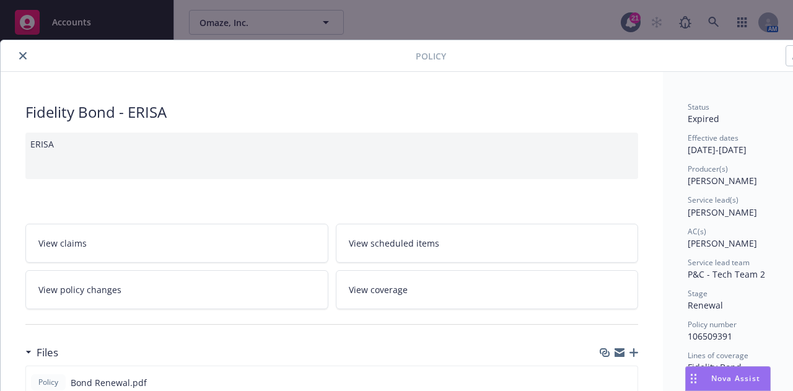
scroll to position [0, 68]
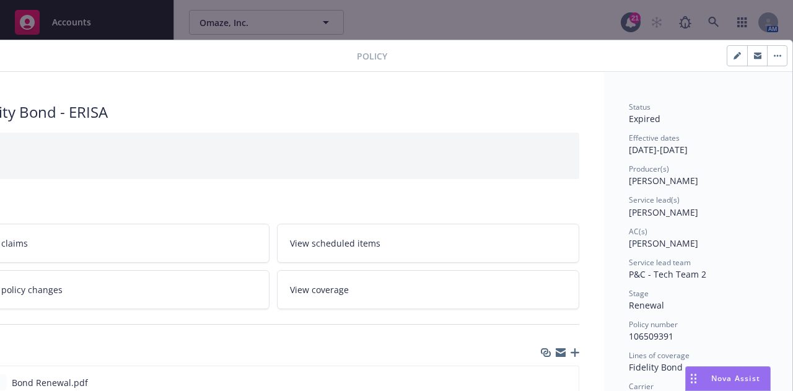
click at [767, 57] on button "button" at bounding box center [777, 56] width 20 height 20
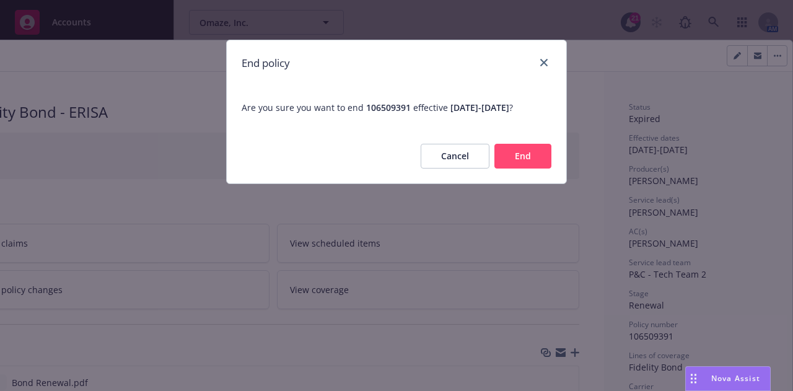
click at [535, 157] on button "End" at bounding box center [522, 156] width 57 height 25
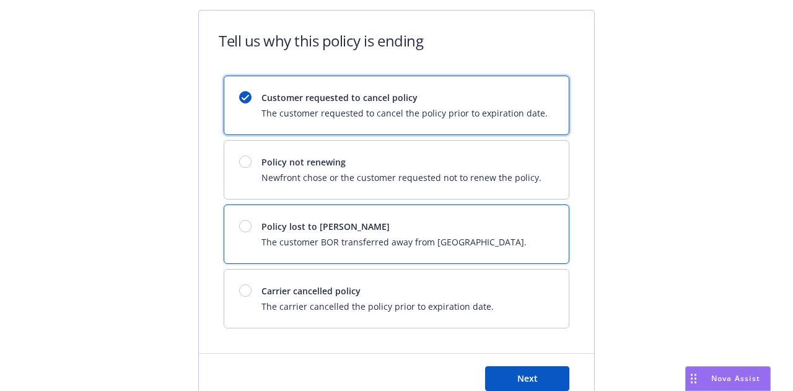
click at [242, 227] on div at bounding box center [245, 226] width 12 height 12
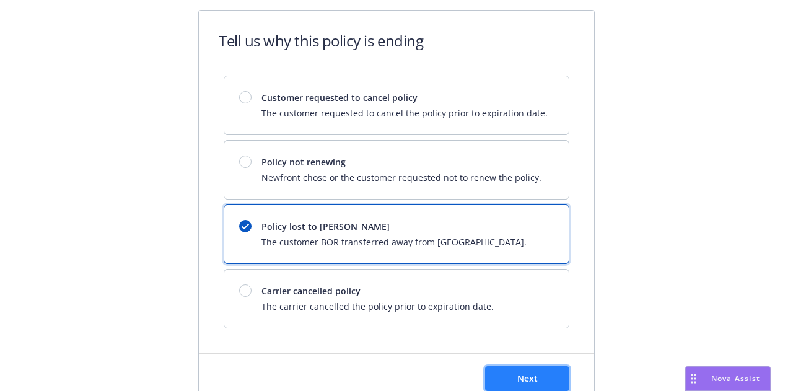
click at [530, 381] on span "Next" at bounding box center [527, 378] width 20 height 12
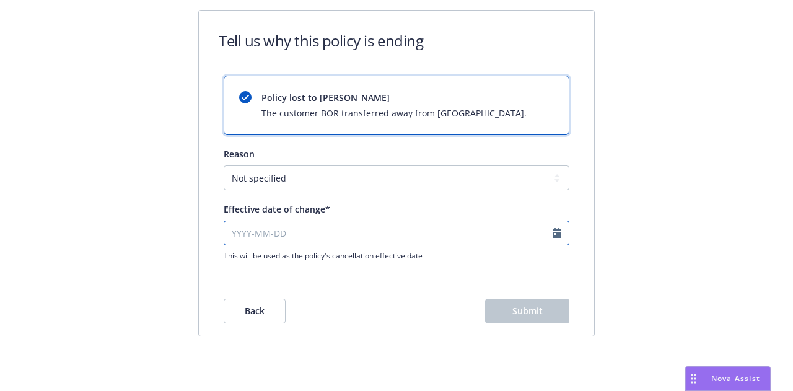
click at [363, 238] on input "Effective date of change*" at bounding box center [397, 232] width 346 height 25
select select "August"
select select "2025"
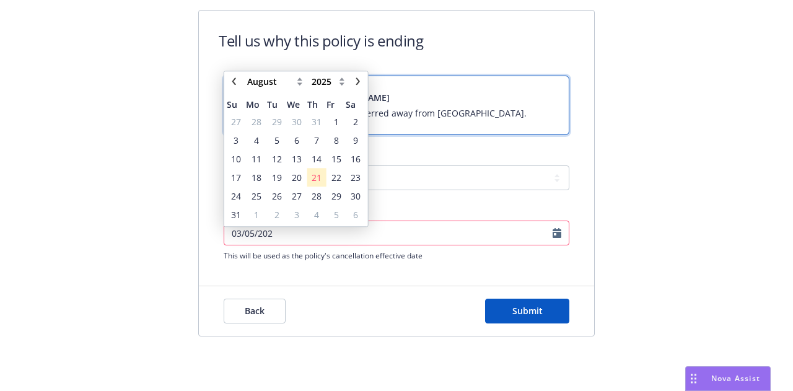
type input "03/05/202"
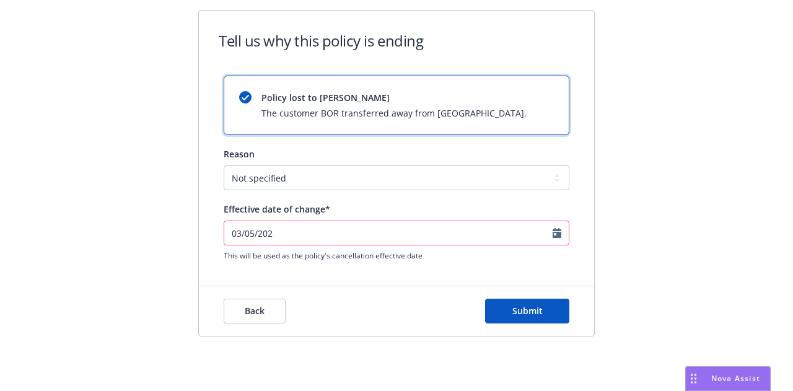
click at [363, 238] on input "03/05/202" at bounding box center [397, 232] width 346 height 25
select select "May"
select select "2003"
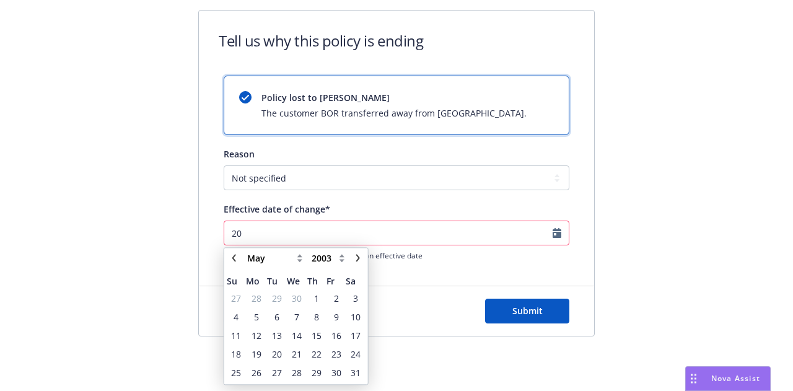
type input "2"
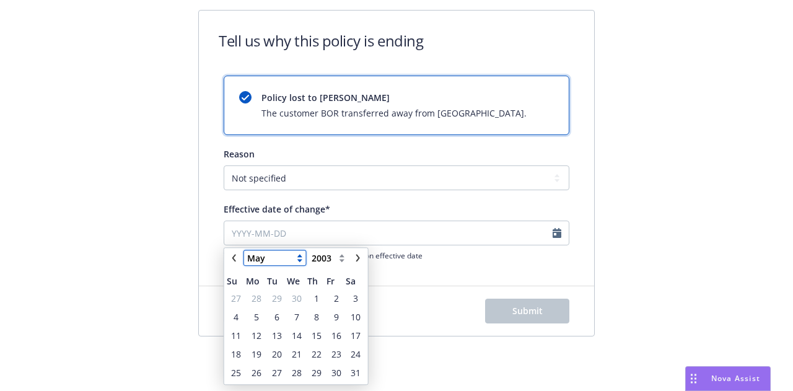
click at [279, 256] on select "January February March April May June July August September October November De…" at bounding box center [275, 257] width 62 height 15
select select "March"
click at [244, 250] on select "January February March April May June July August September October November De…" at bounding box center [275, 257] width 62 height 15
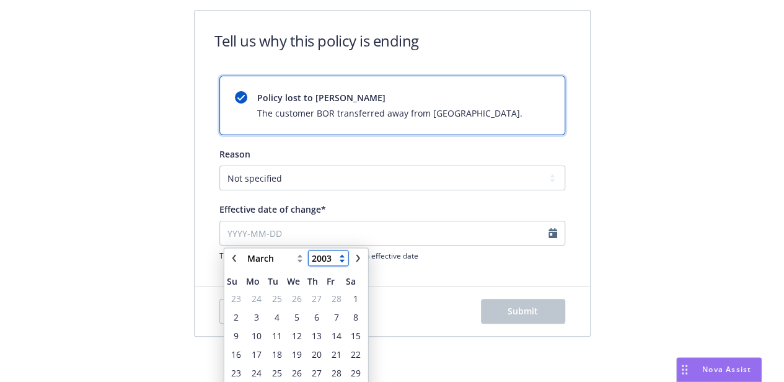
click at [316, 260] on select "2125 2124 2123 2122 2121 2120 2119 2118 2117 2116 2115 2114 2113 2112 2111 2110…" at bounding box center [328, 257] width 40 height 15
select select "2025"
click at [308, 250] on select "2125 2124 2123 2122 2121 2120 2119 2118 2117 2116 2115 2114 2113 2112 2111 2110…" at bounding box center [328, 257] width 40 height 15
click at [301, 315] on span "5" at bounding box center [297, 316] width 18 height 15
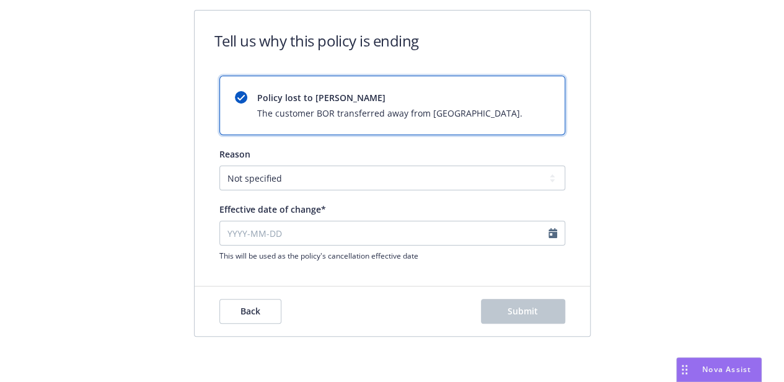
type input "[DATE]"
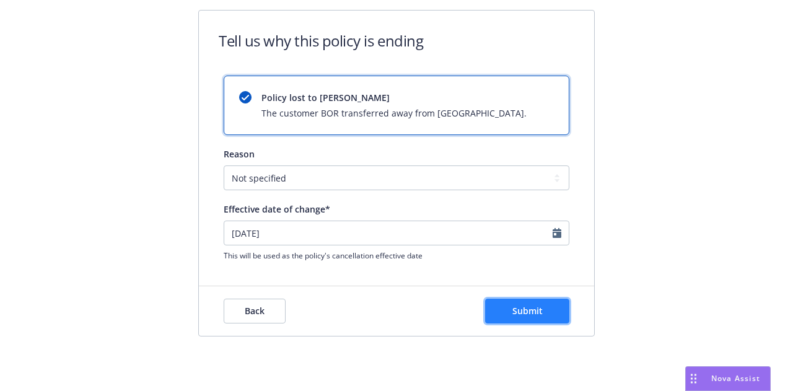
click at [531, 310] on span "Submit" at bounding box center [527, 311] width 30 height 12
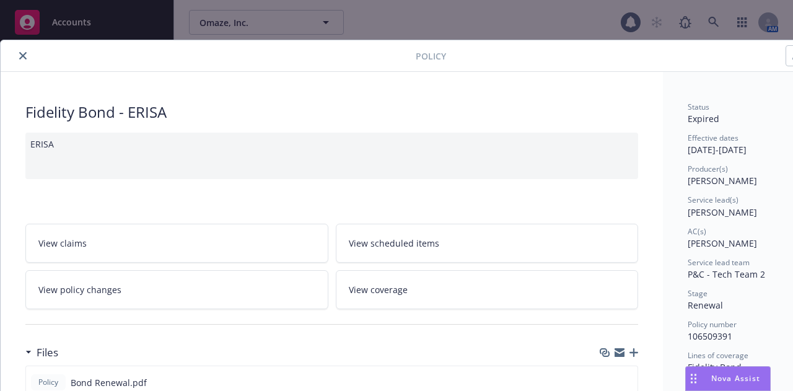
scroll to position [37, 0]
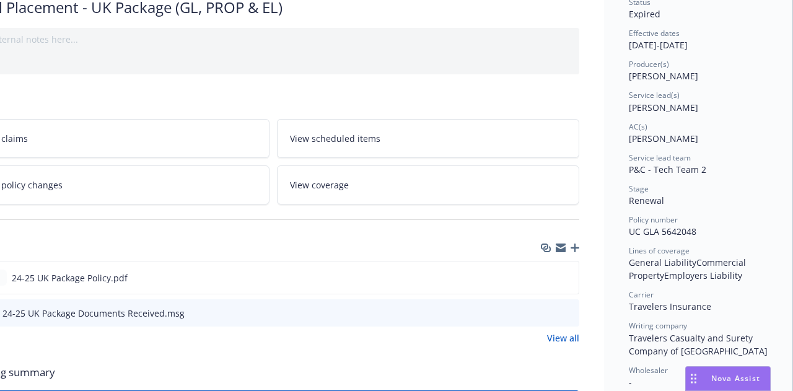
scroll to position [0, 68]
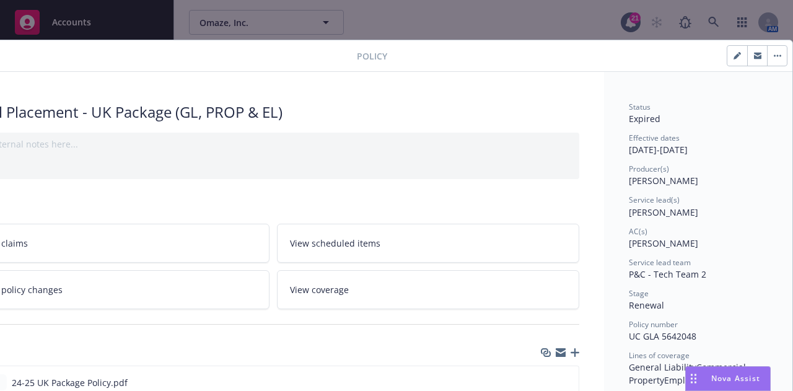
click at [774, 55] on icon "button" at bounding box center [777, 56] width 7 height 2
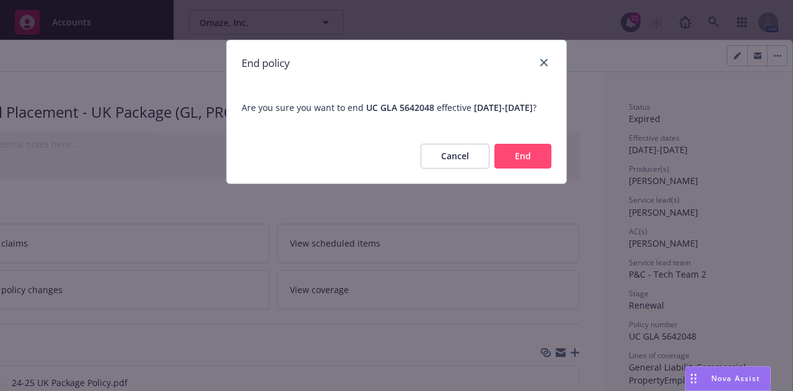
click at [519, 168] on button "End" at bounding box center [522, 156] width 57 height 25
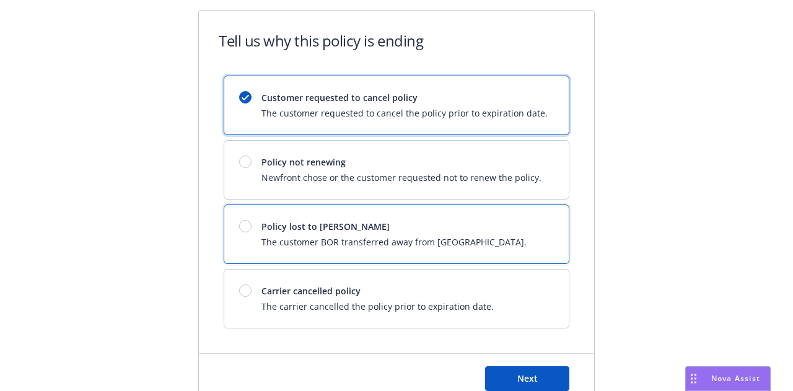
click at [241, 223] on div at bounding box center [245, 226] width 12 height 12
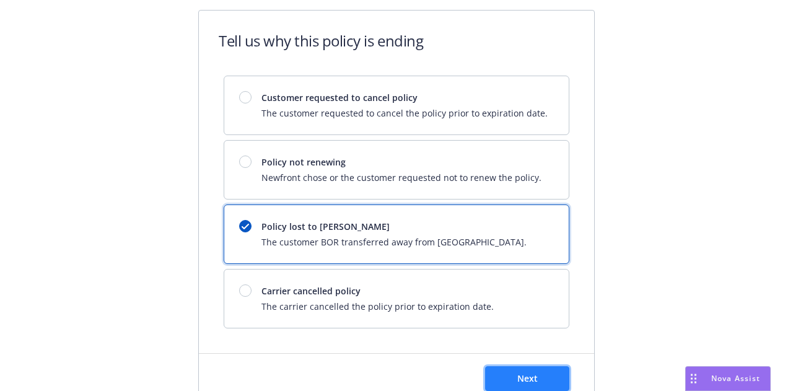
click at [522, 369] on button "Next" at bounding box center [527, 378] width 84 height 25
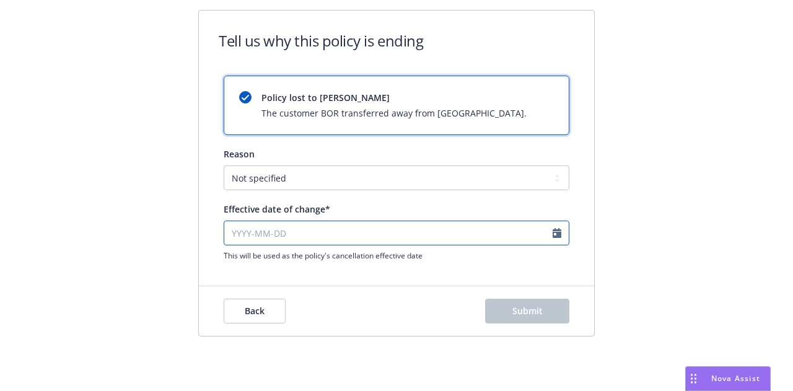
click at [359, 236] on input "Effective date of change*" at bounding box center [397, 232] width 346 height 25
select select "August"
select select "2025"
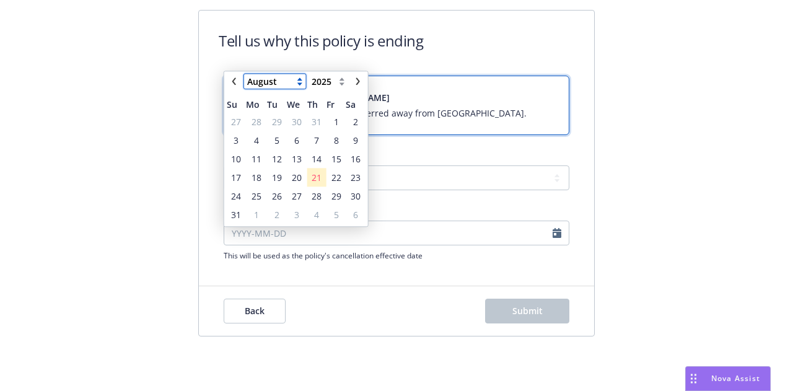
click at [260, 85] on select "January February March April May June July August September October November De…" at bounding box center [275, 81] width 62 height 15
select select "March"
click at [244, 74] on select "January February March April May June July August September October November De…" at bounding box center [275, 81] width 62 height 15
click at [297, 141] on span "5" at bounding box center [296, 140] width 5 height 13
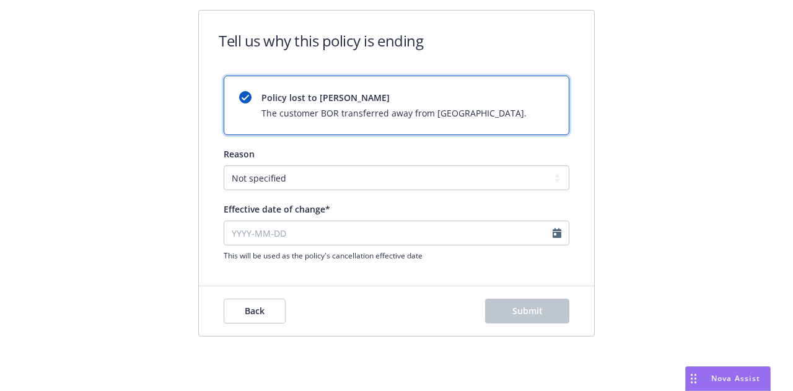
type input "[DATE]"
click at [538, 309] on span "Submit" at bounding box center [527, 311] width 30 height 12
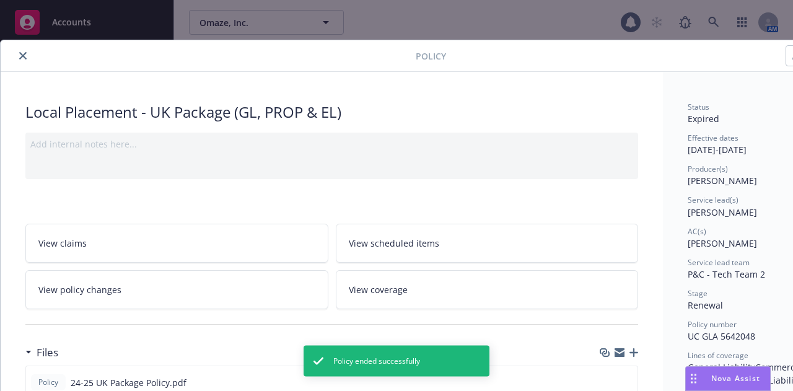
scroll to position [37, 0]
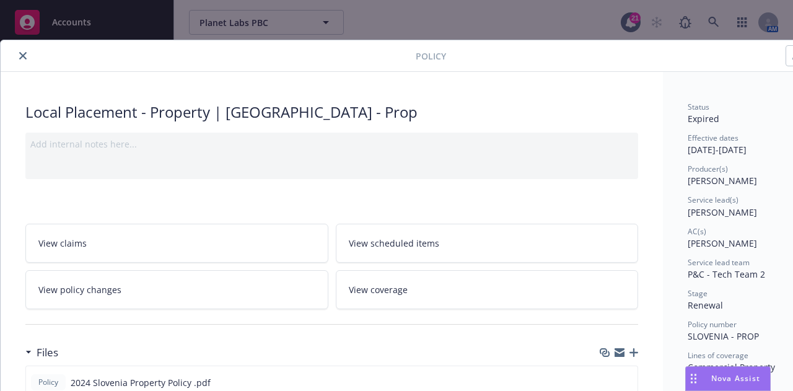
scroll to position [0, 68]
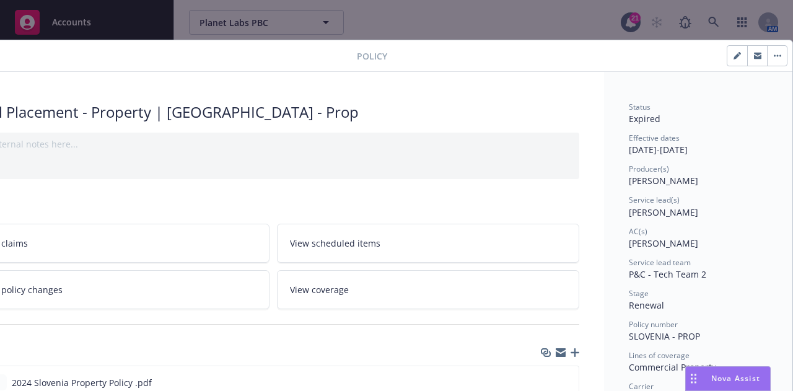
click at [771, 54] on button "button" at bounding box center [777, 56] width 20 height 20
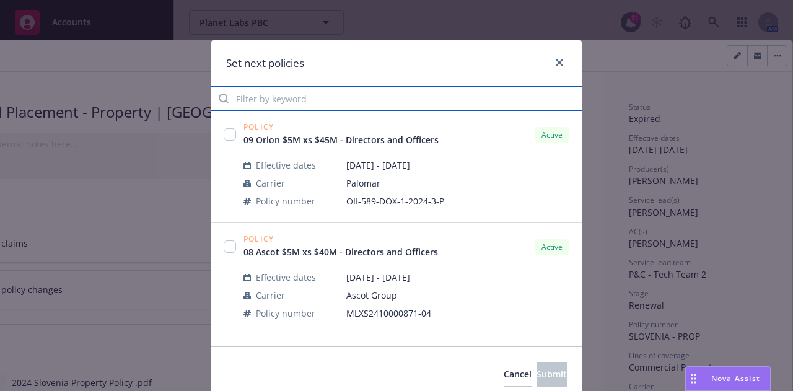
click at [367, 101] on input "Filter by keyword" at bounding box center [396, 98] width 370 height 25
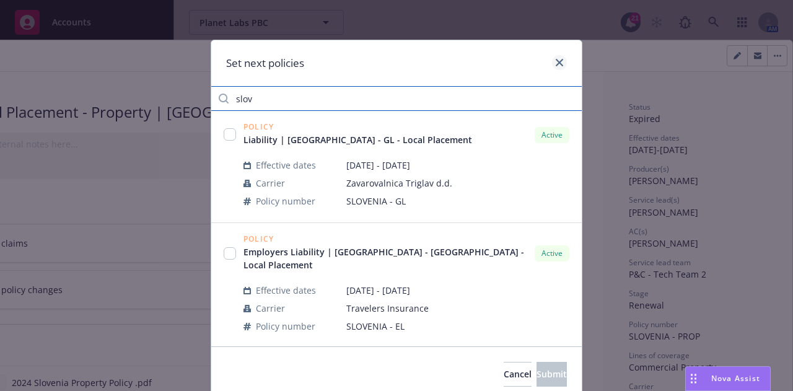
type input "slov"
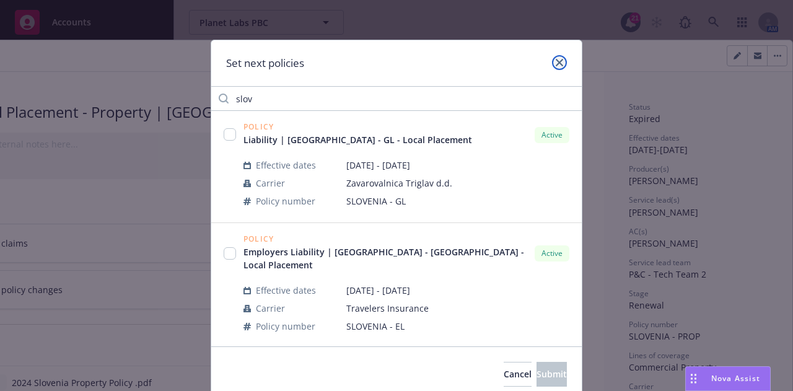
click at [556, 66] on link "close" at bounding box center [559, 62] width 15 height 15
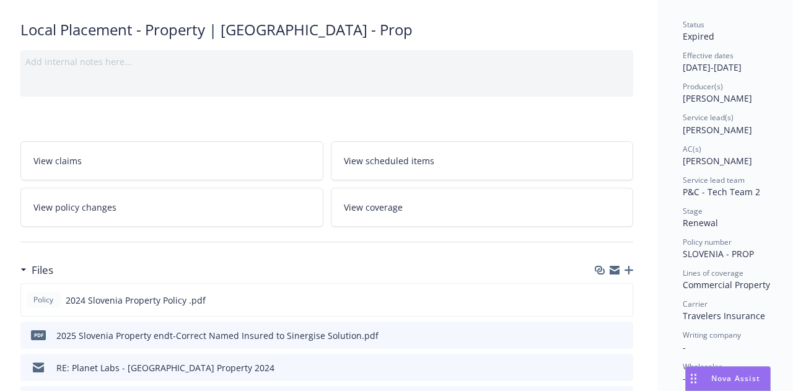
scroll to position [0, 5]
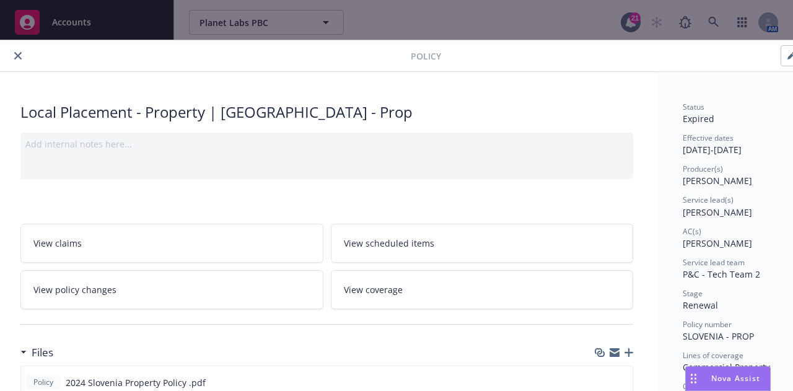
click at [21, 52] on icon "close" at bounding box center [17, 55] width 7 height 7
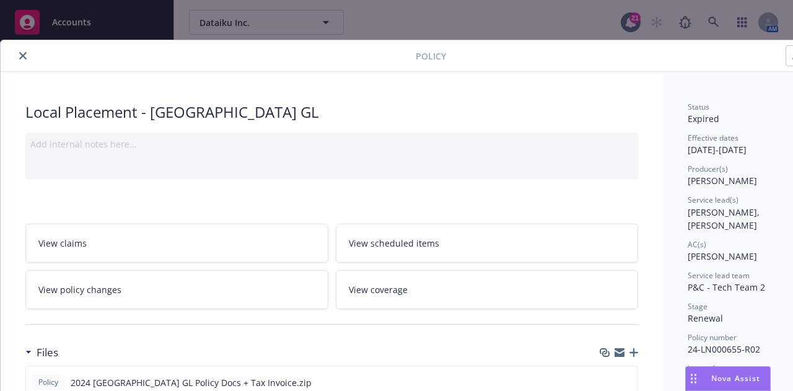
scroll to position [0, 68]
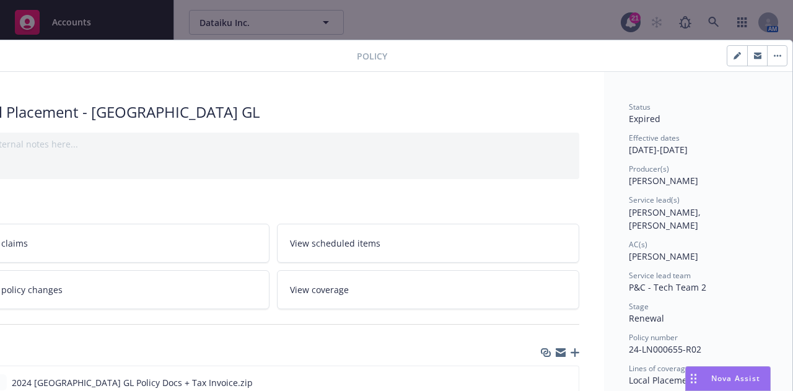
click at [774, 55] on icon "button" at bounding box center [777, 56] width 7 height 2
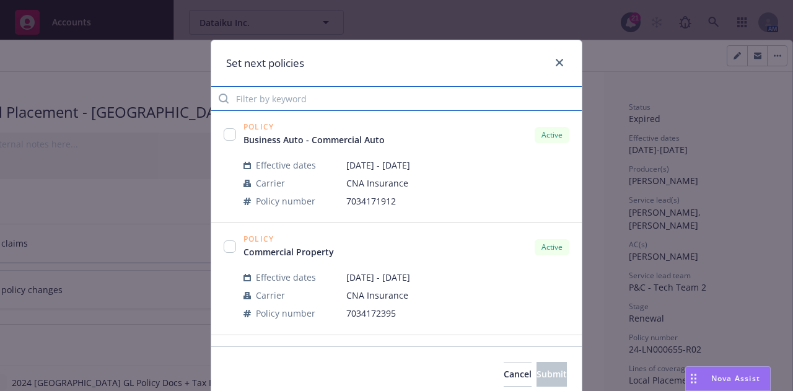
click at [388, 105] on input "Filter by keyword" at bounding box center [396, 98] width 370 height 25
type input "i"
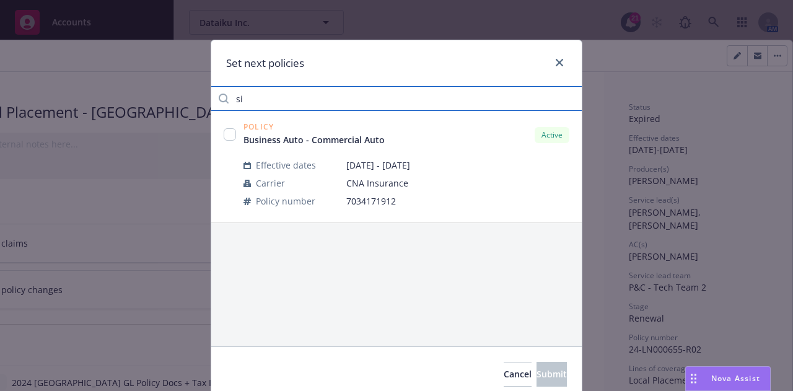
type input "s"
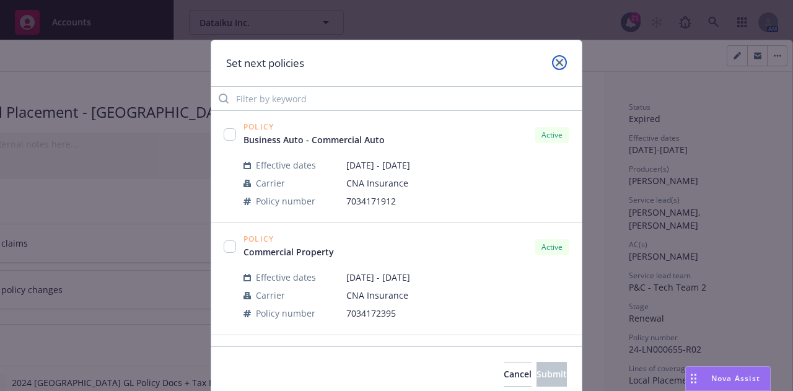
click at [556, 61] on icon "close" at bounding box center [559, 62] width 7 height 7
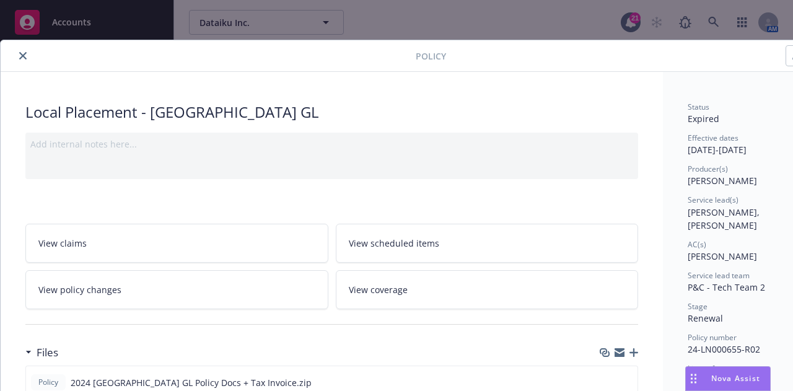
click at [22, 56] on icon "close" at bounding box center [22, 55] width 7 height 7
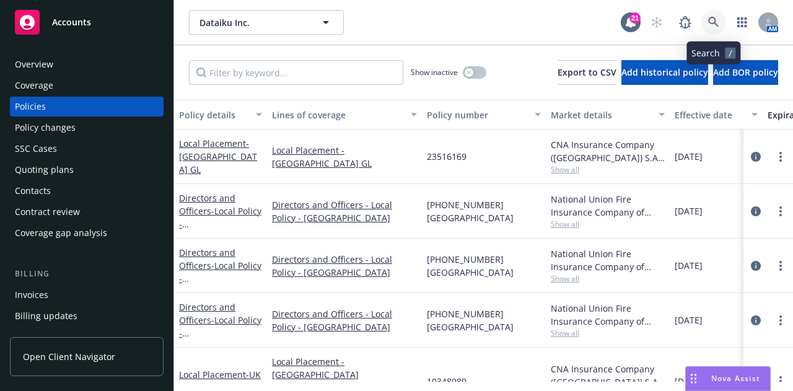
click at [713, 21] on icon at bounding box center [713, 22] width 11 height 11
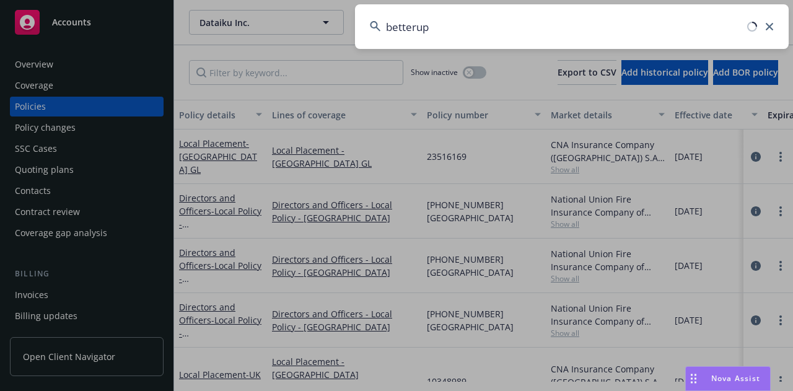
type input "betterup"
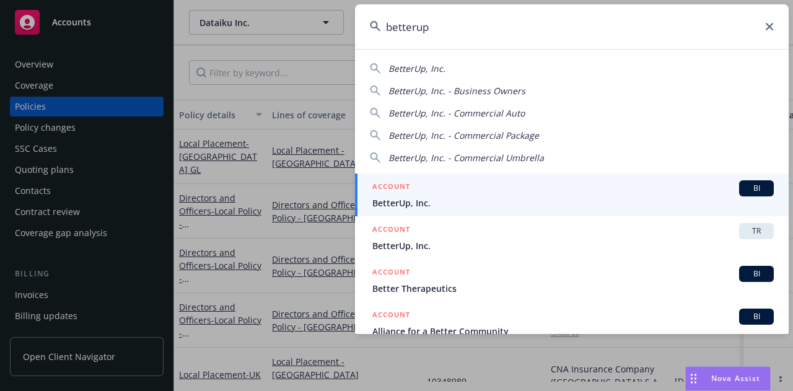
click at [488, 193] on div "ACCOUNT BI" at bounding box center [572, 188] width 401 height 16
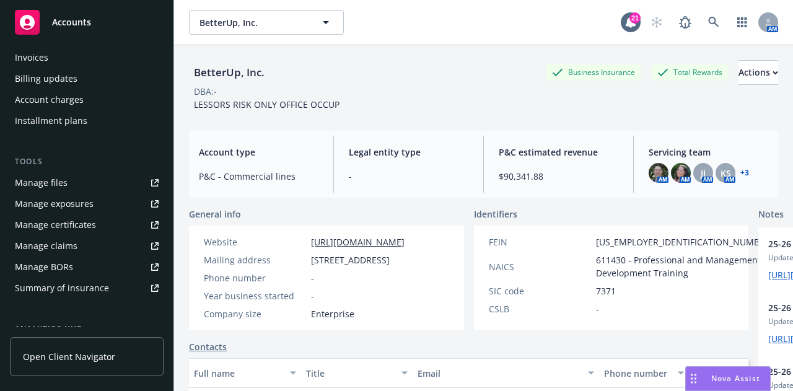
scroll to position [238, 0]
click at [104, 284] on div "Summary of insurance" at bounding box center [62, 287] width 94 height 20
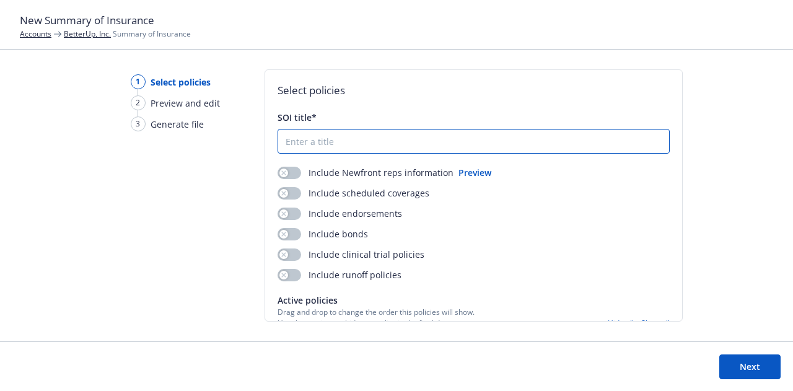
click at [325, 147] on input "SOI title*" at bounding box center [473, 141] width 391 height 24
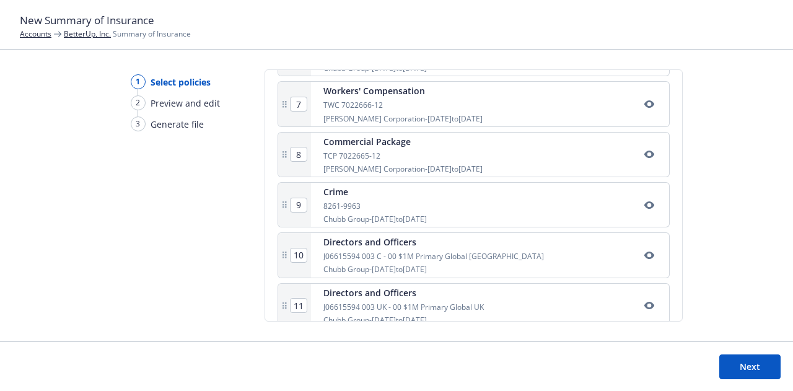
scroll to position [558, 0]
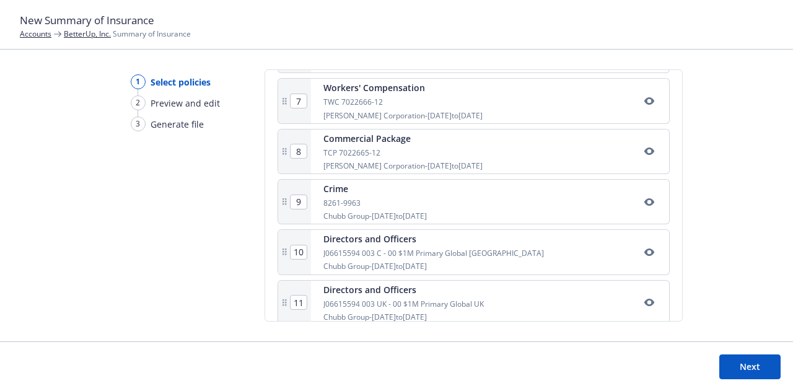
type input "25-26"
click at [731, 365] on button "Next" at bounding box center [749, 366] width 61 height 25
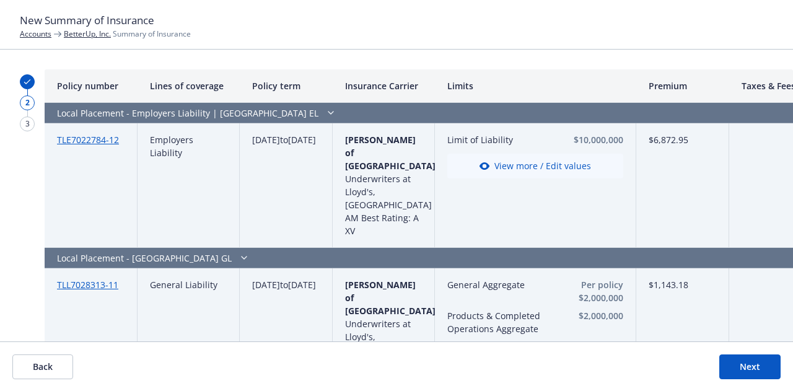
click at [756, 366] on button "Next" at bounding box center [749, 366] width 61 height 25
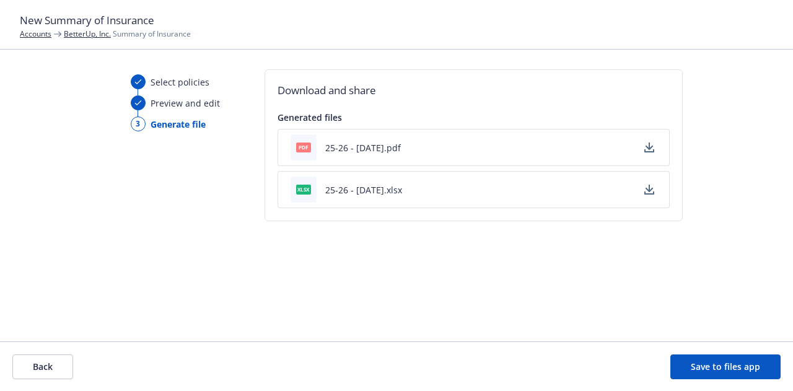
click at [350, 149] on button "25-26 - [DATE].pdf" at bounding box center [363, 147] width 76 height 13
